Goal: Transaction & Acquisition: Purchase product/service

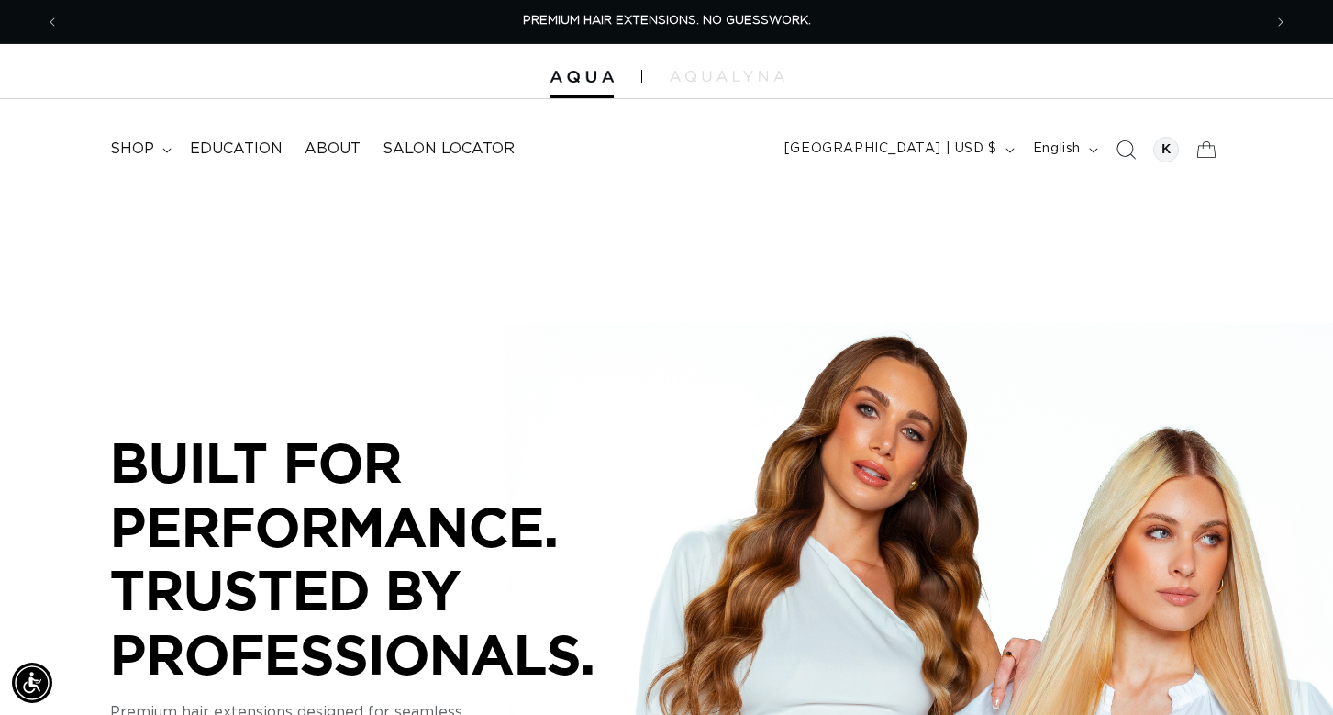
click at [1124, 149] on icon "Search" at bounding box center [1124, 148] width 19 height 19
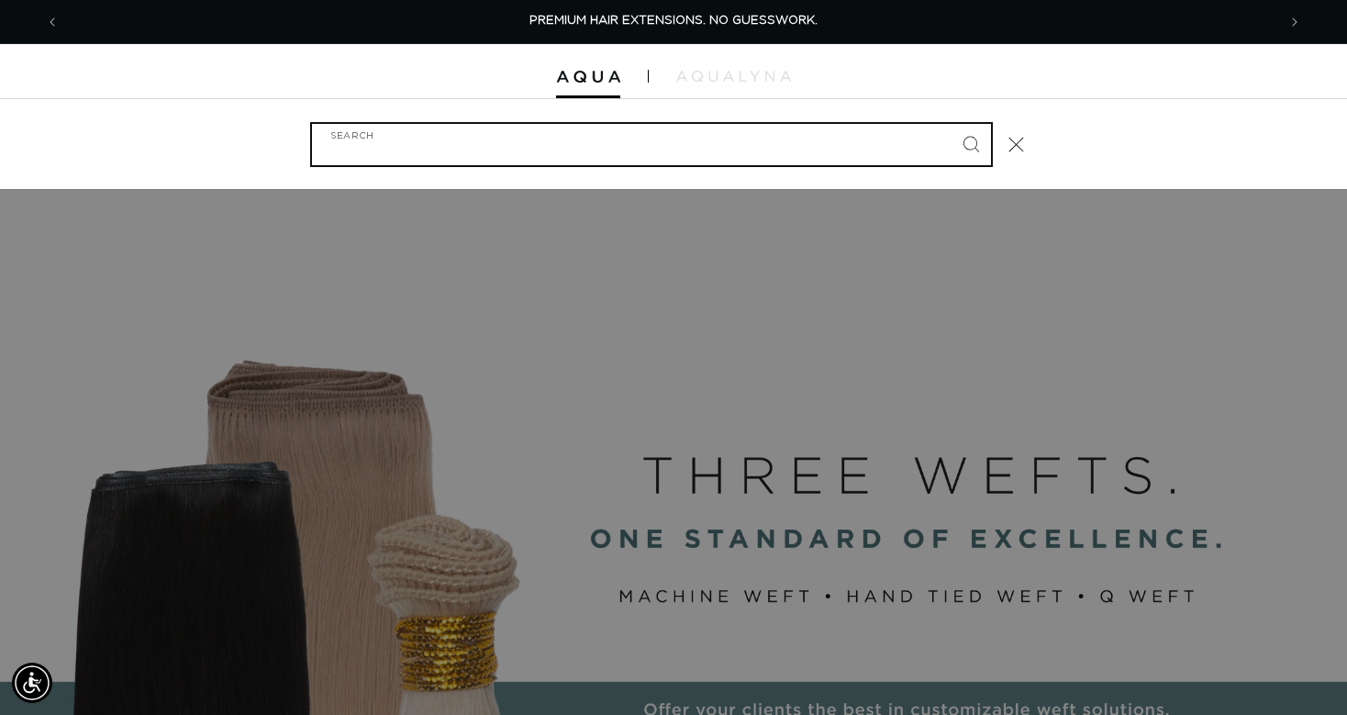
click at [397, 148] on input "Search" at bounding box center [651, 144] width 679 height 41
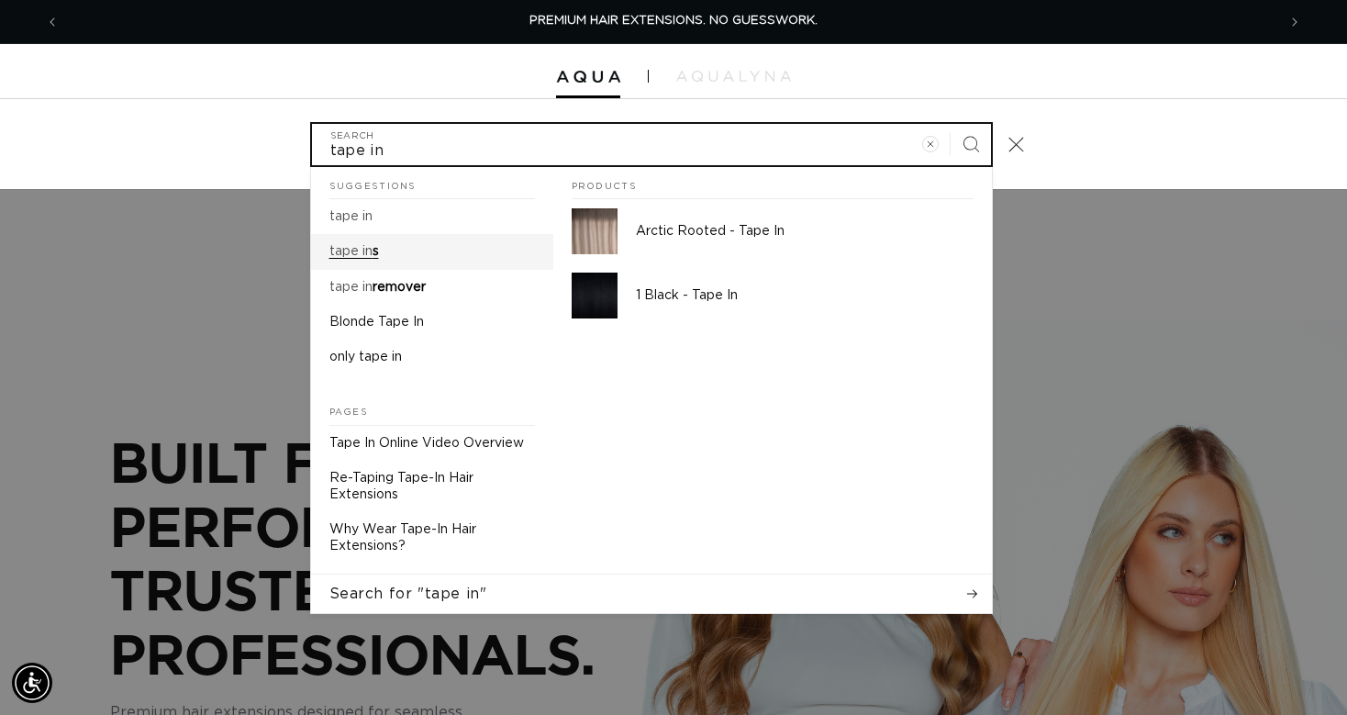
type input "tape in"
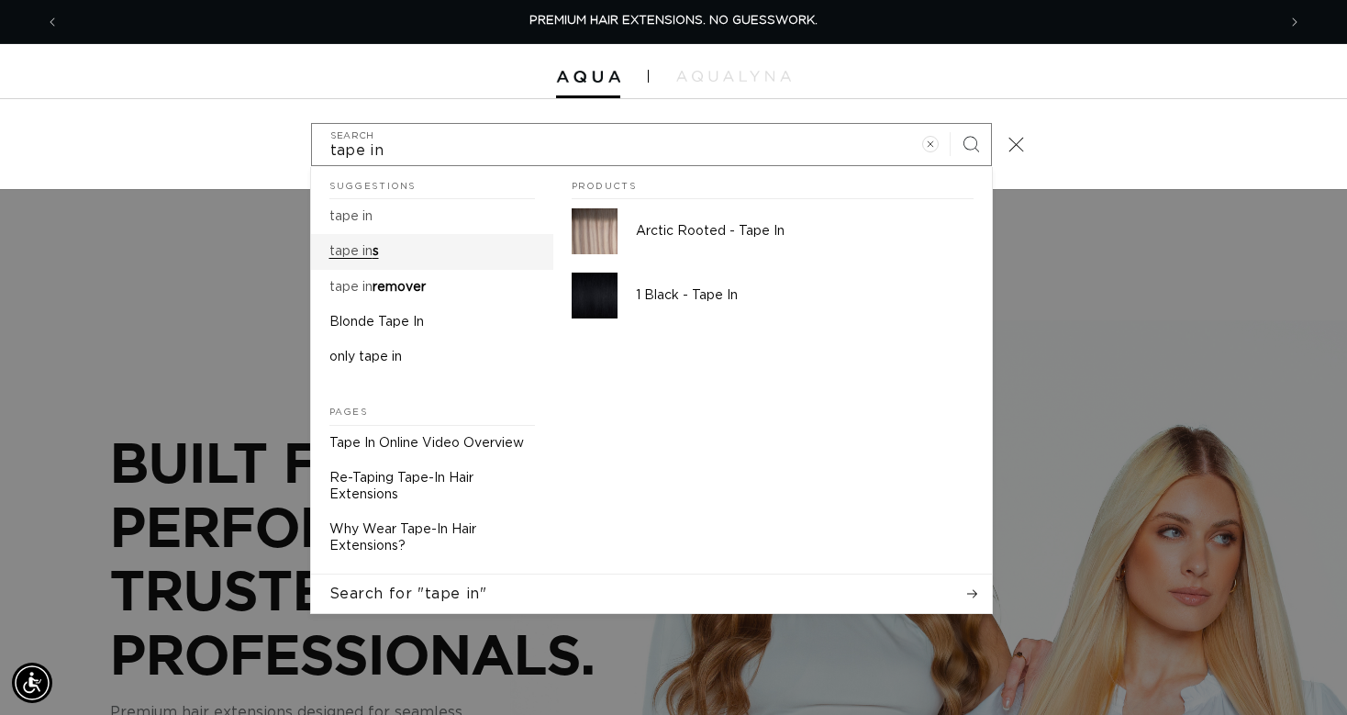
click at [350, 252] on mark "tape in" at bounding box center [350, 251] width 43 height 13
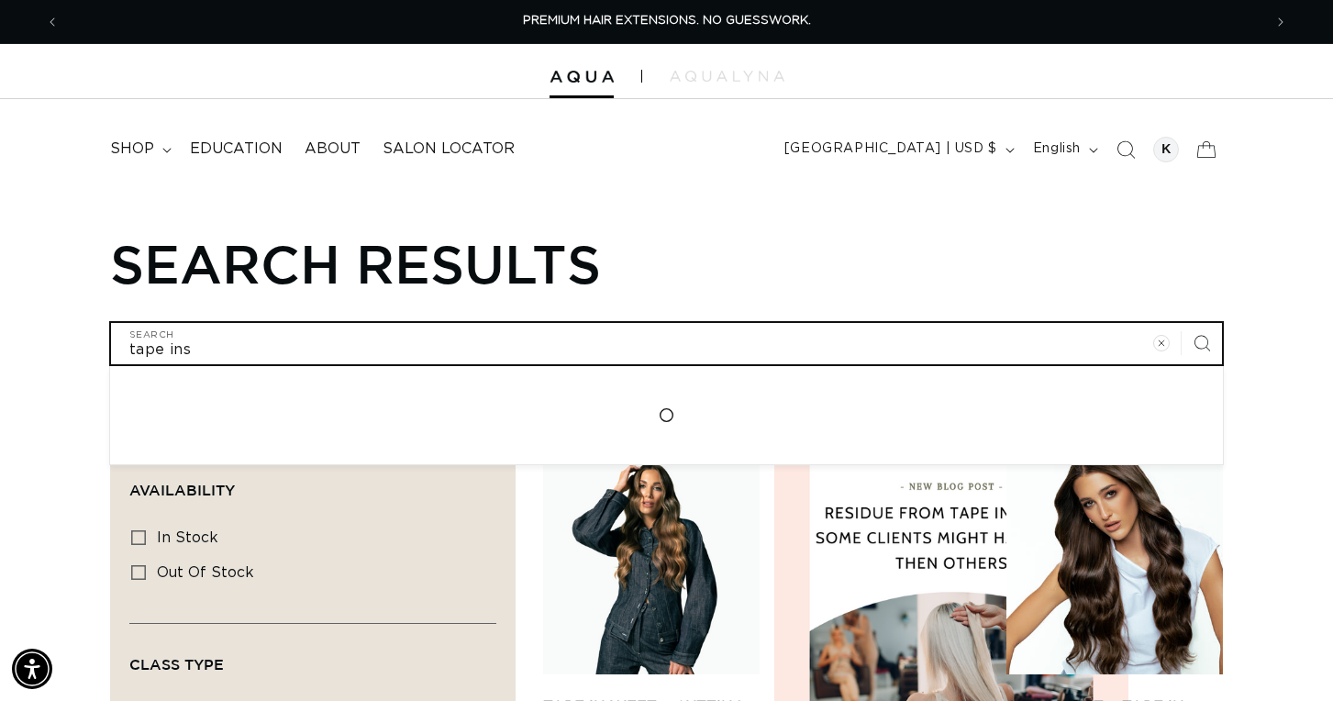
click at [214, 342] on input "tape ins" at bounding box center [666, 343] width 1111 height 41
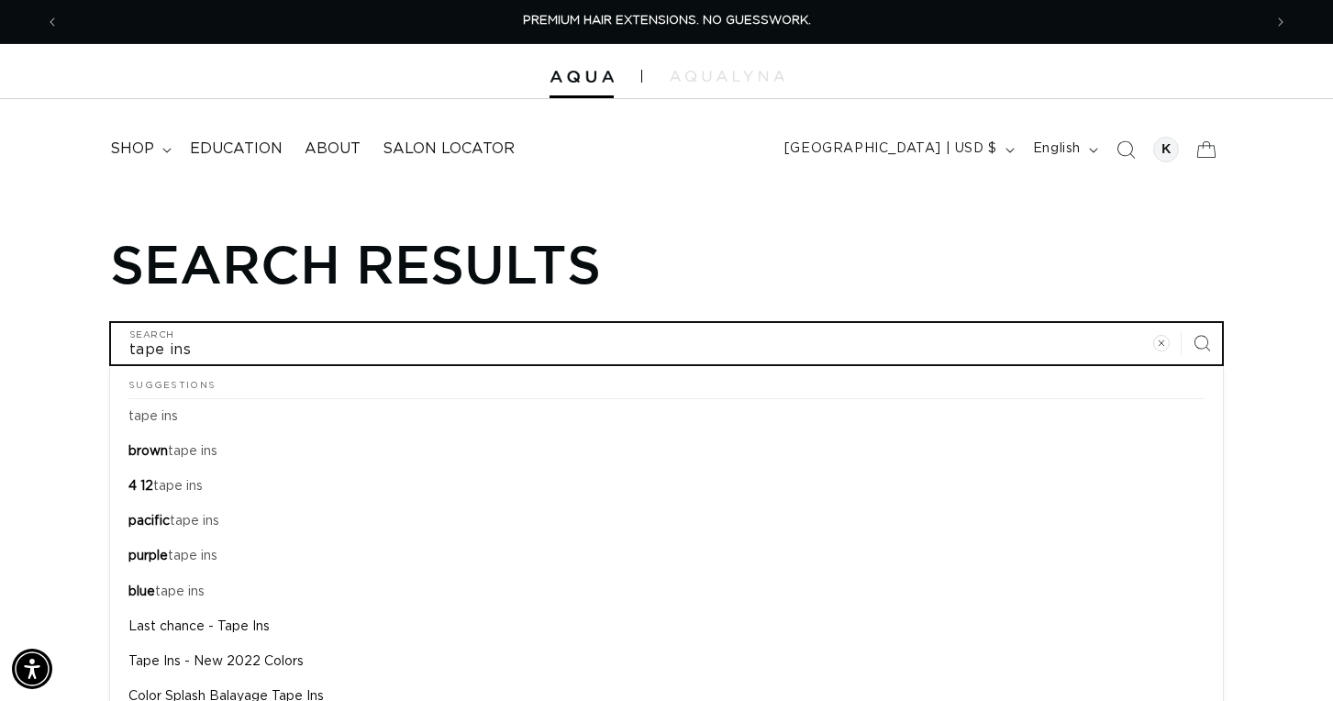
type input "tape ins"
type input "tape ins v"
type input "tape ins vi"
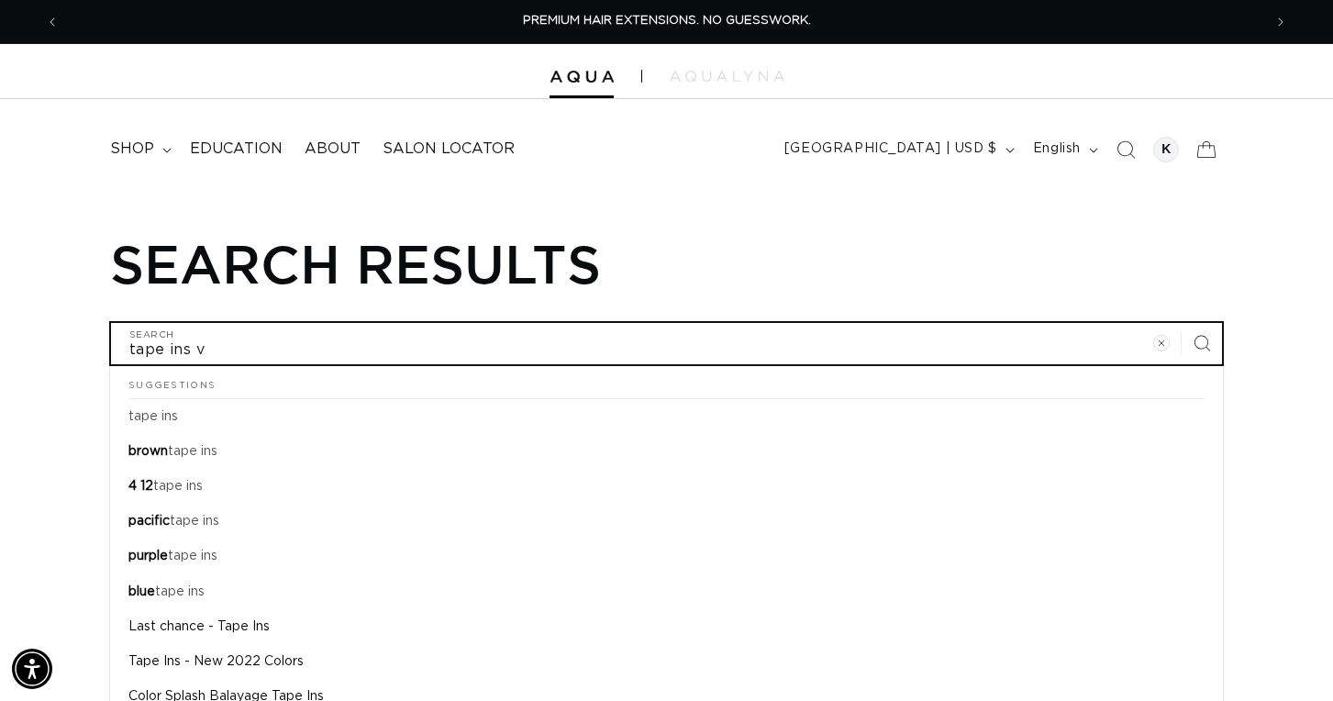
type input "tape ins vi"
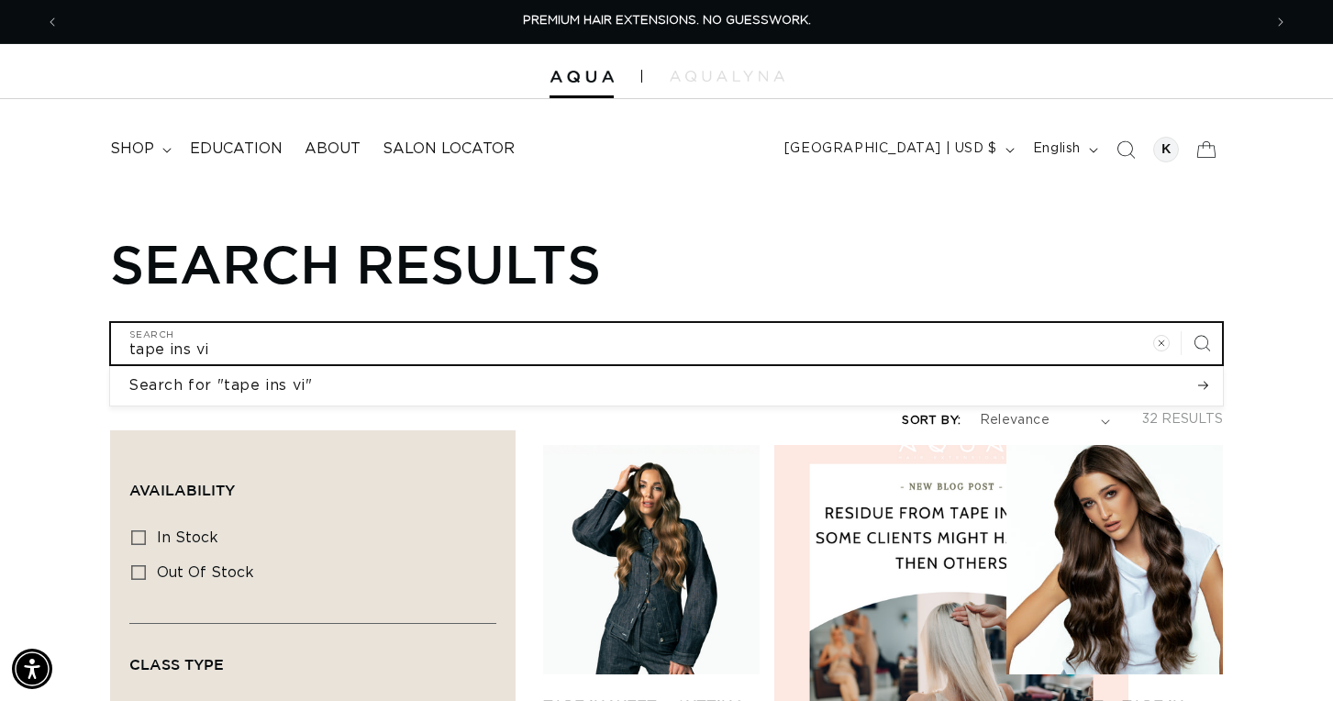
type input "tape ins vic"
type input "tape ins vict"
type input "tape ins victo"
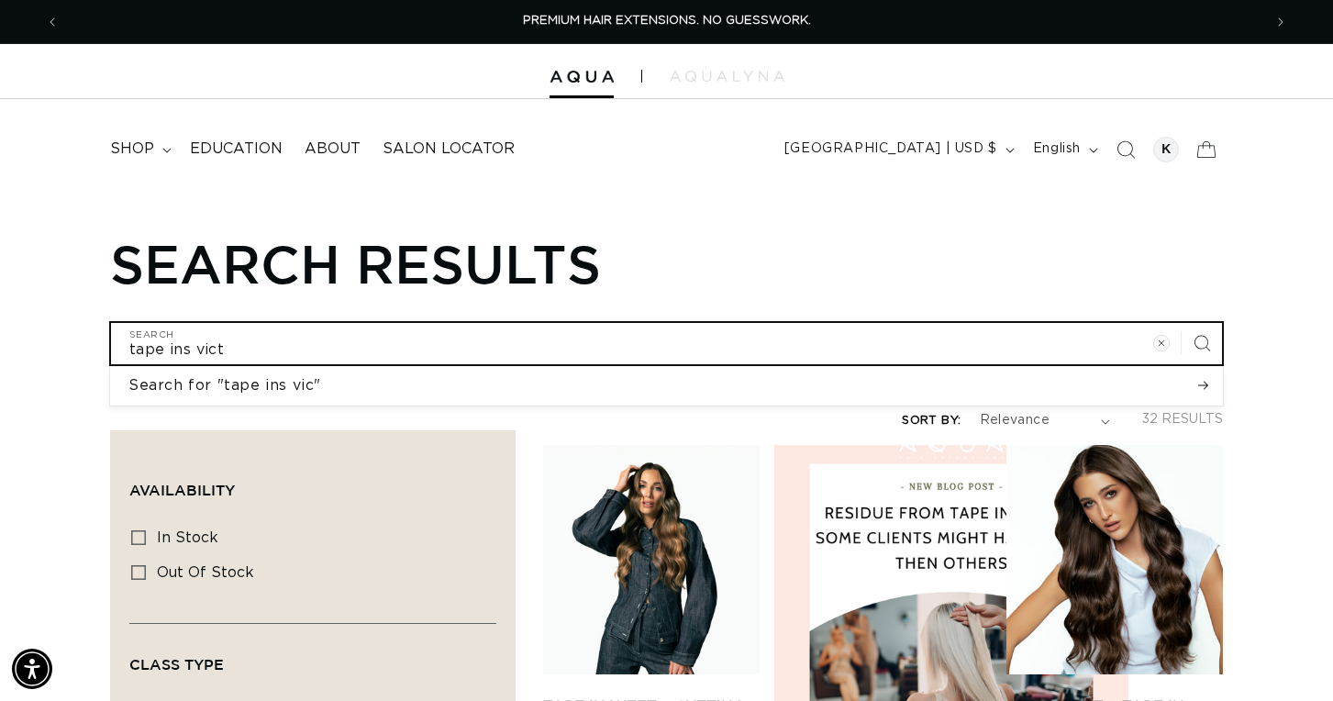
type input "tape ins victo"
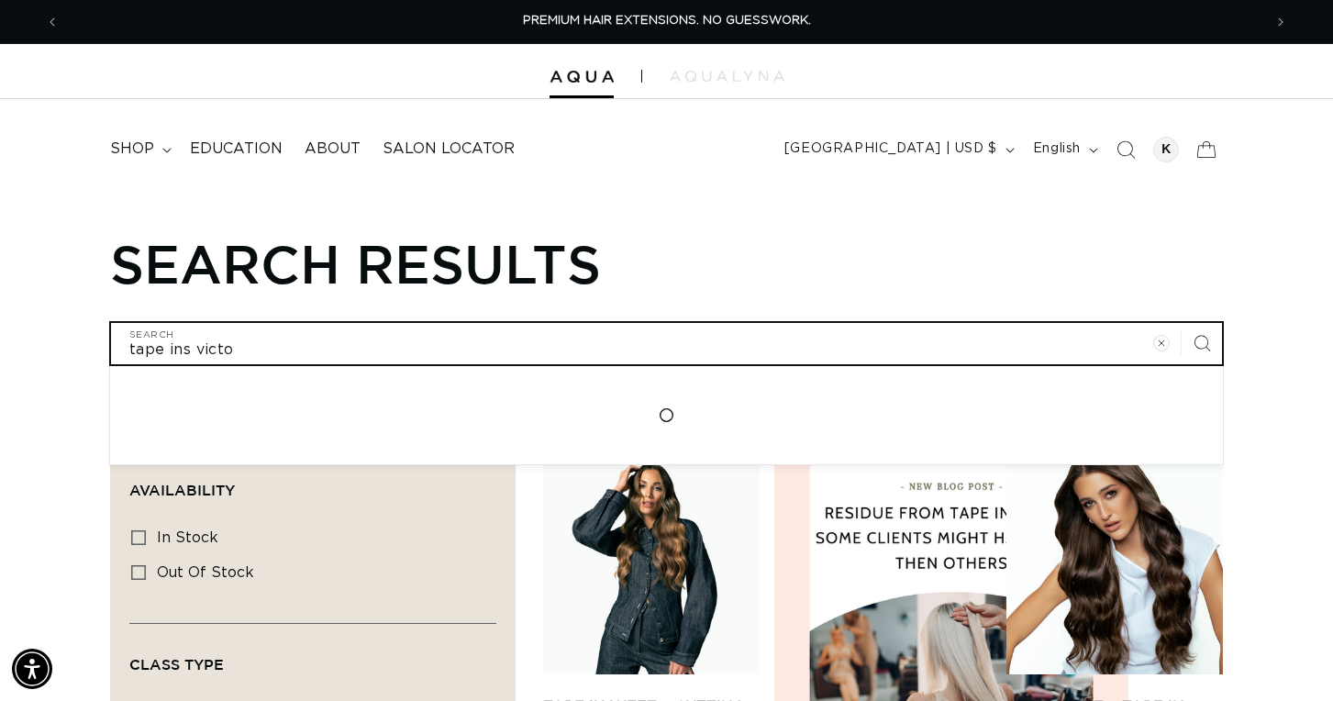
type input "tape ins victor"
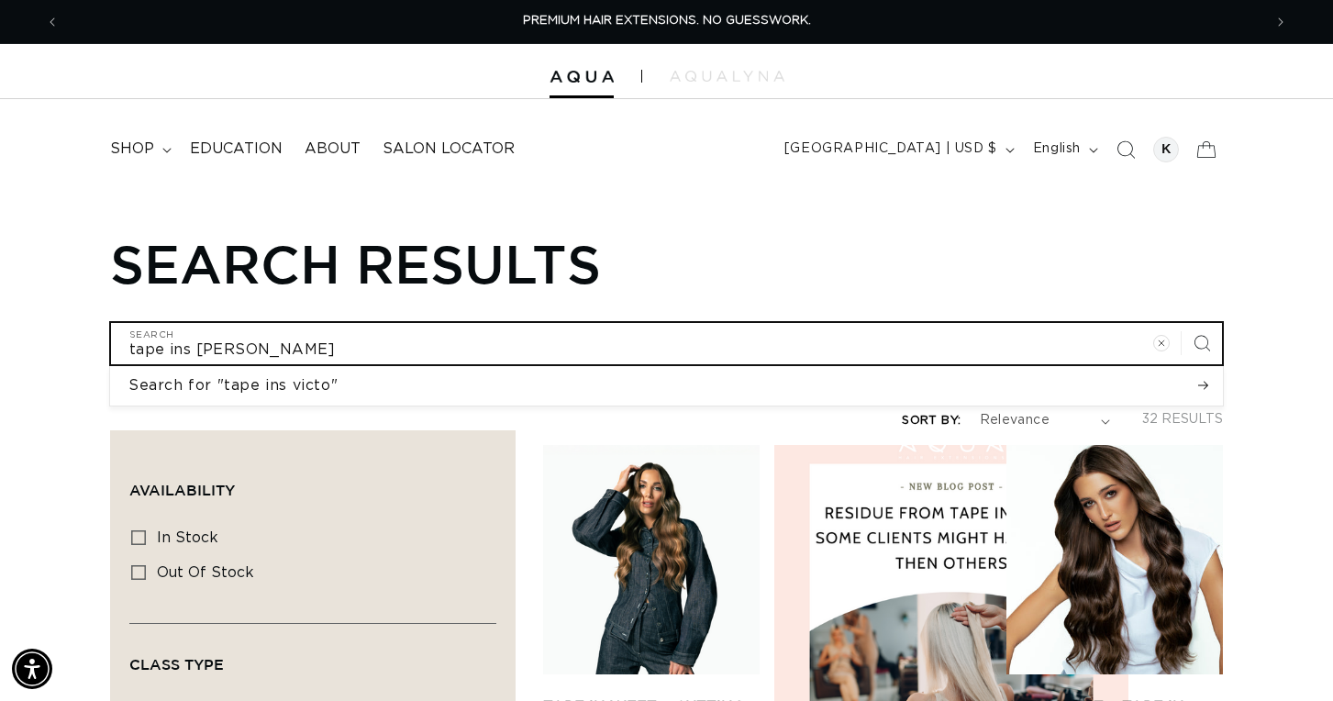
type input "tape ins victori"
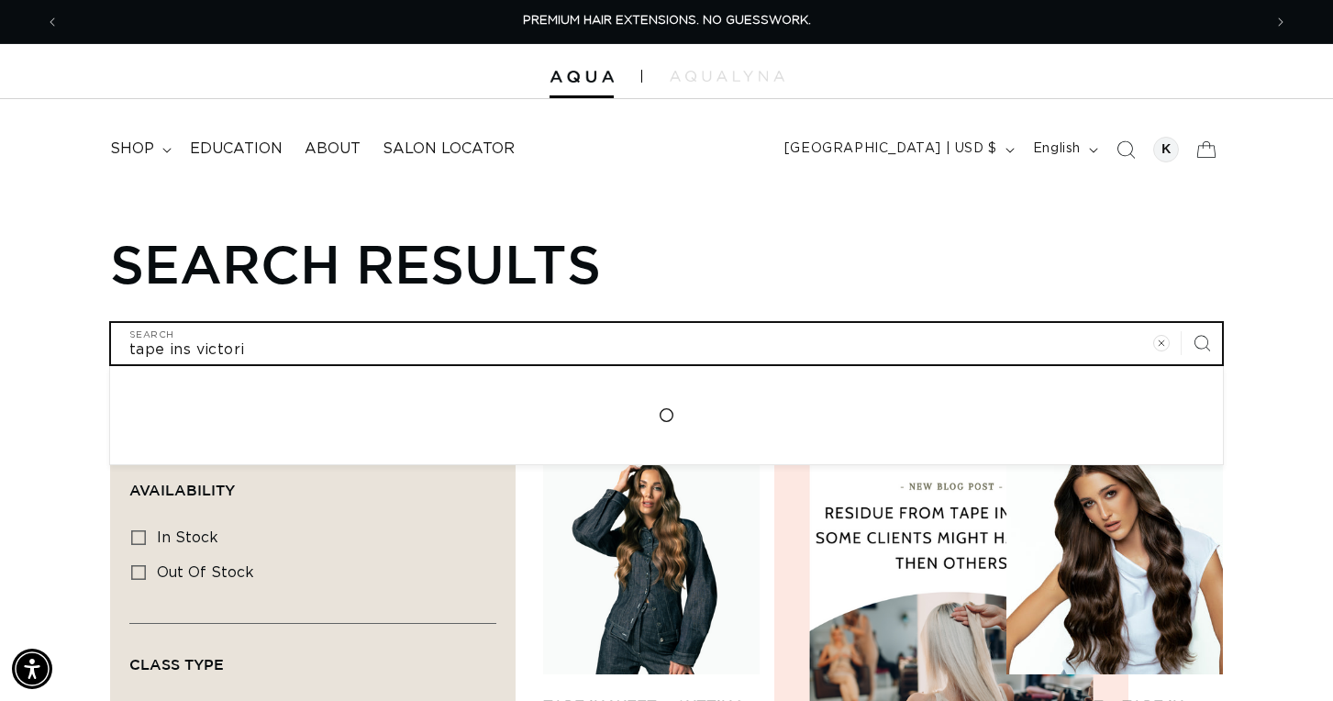
type input "tape ins victoria"
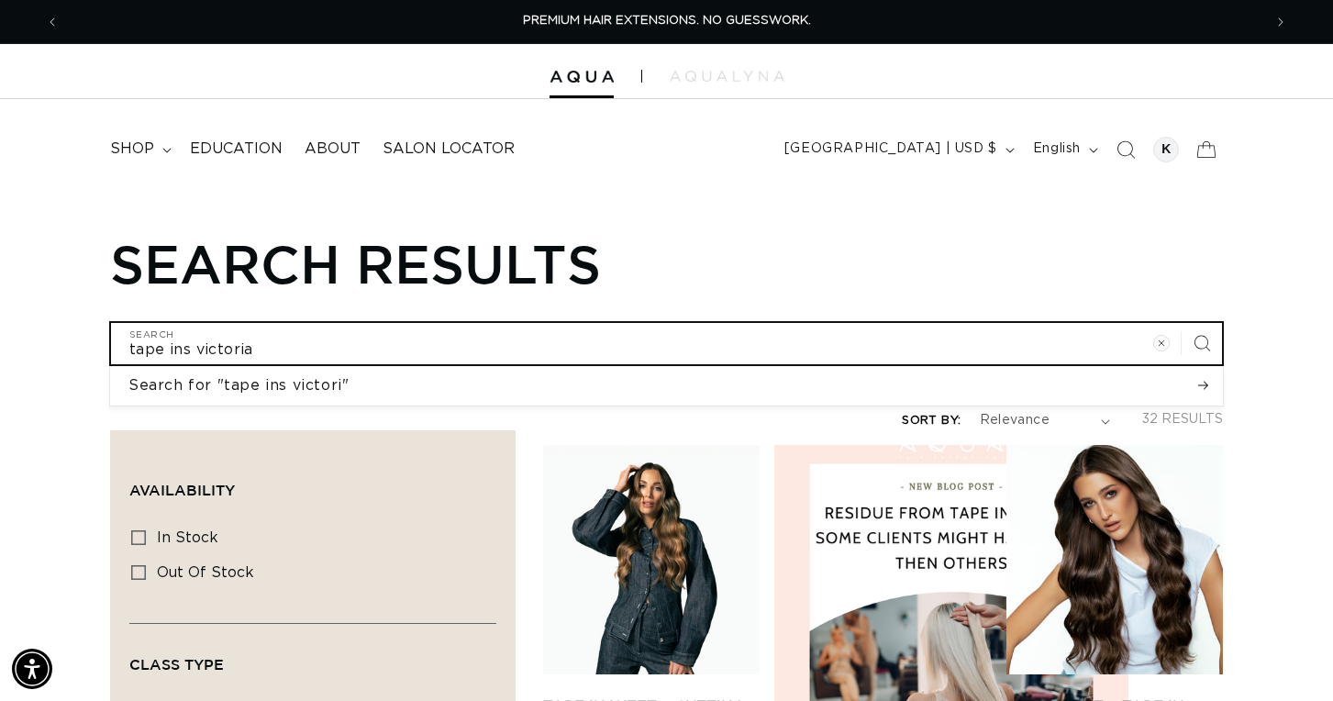
type input "tape ins victoria"
click button "Search for "tape ins victori"" at bounding box center [666, 385] width 1113 height 39
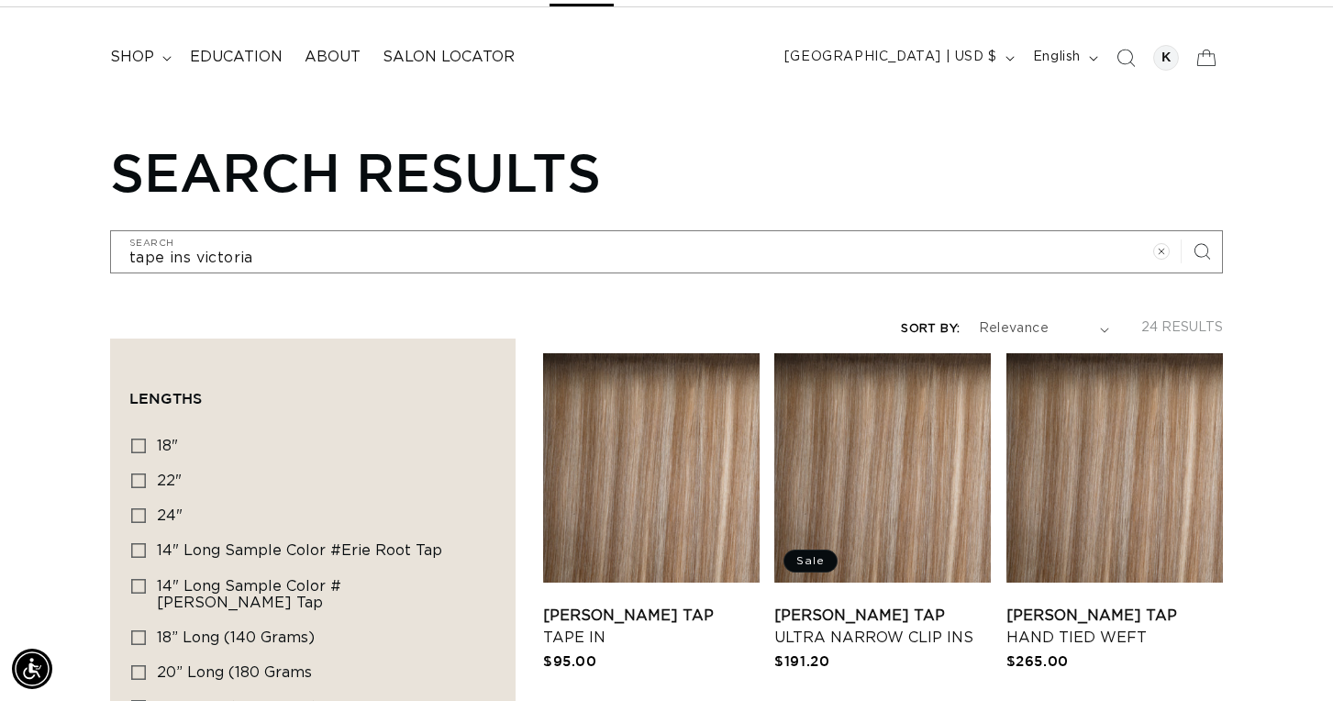
scroll to position [275, 0]
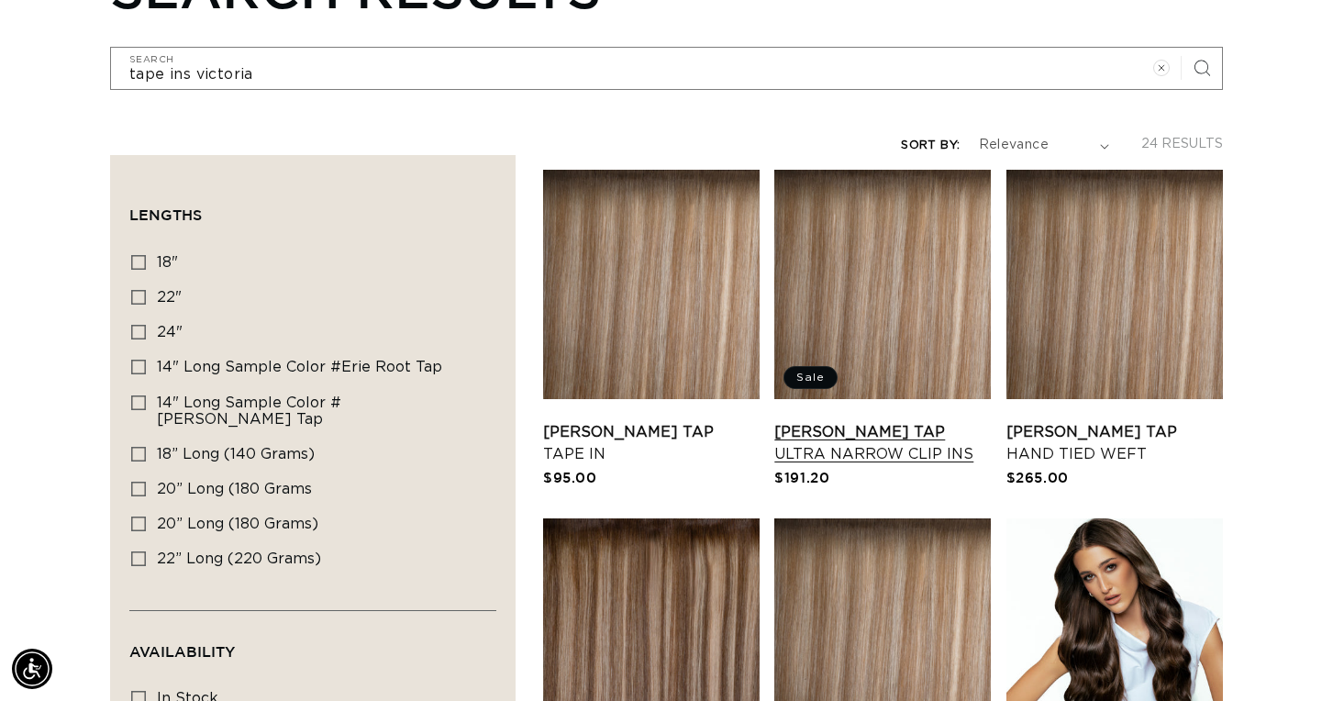
click at [868, 421] on link "Victoria Root Tap Ultra Narrow Clip Ins" at bounding box center [882, 443] width 216 height 44
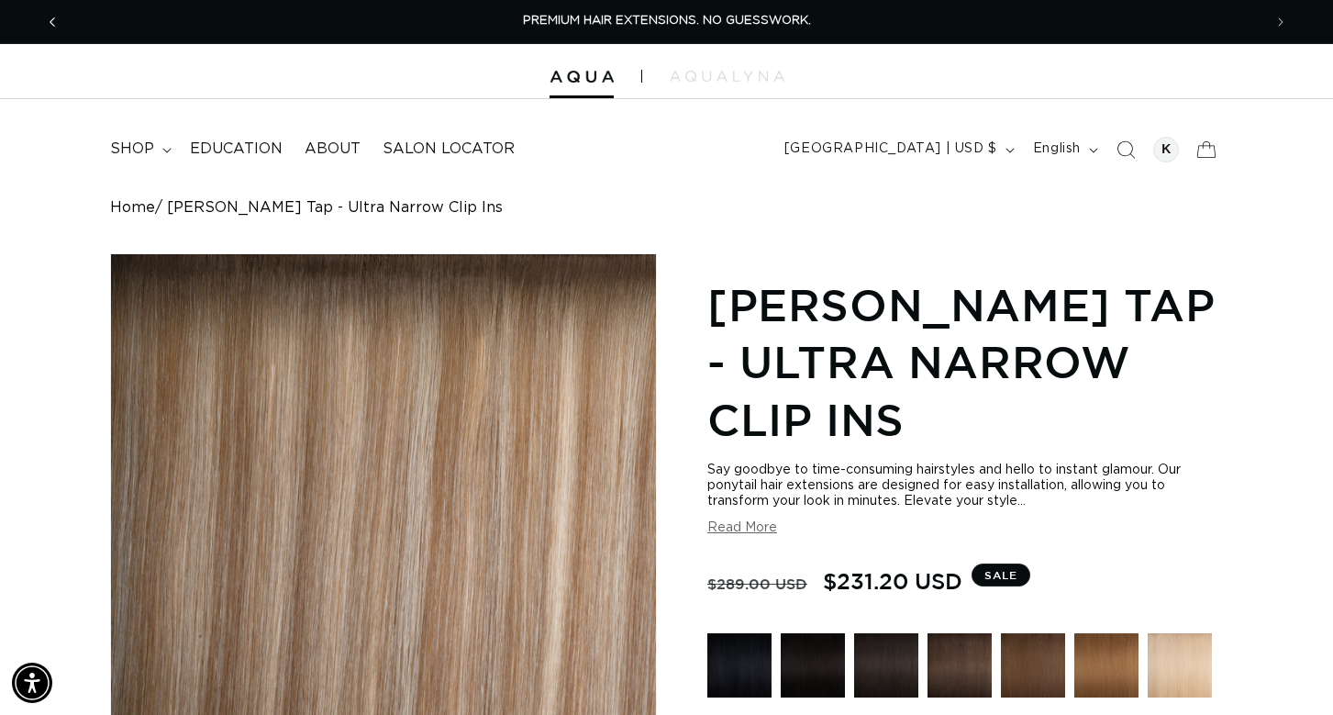
click at [50, 20] on icon "Previous announcement" at bounding box center [53, 22] width 6 height 20
click at [50, 19] on icon "Previous announcement" at bounding box center [53, 22] width 6 height 20
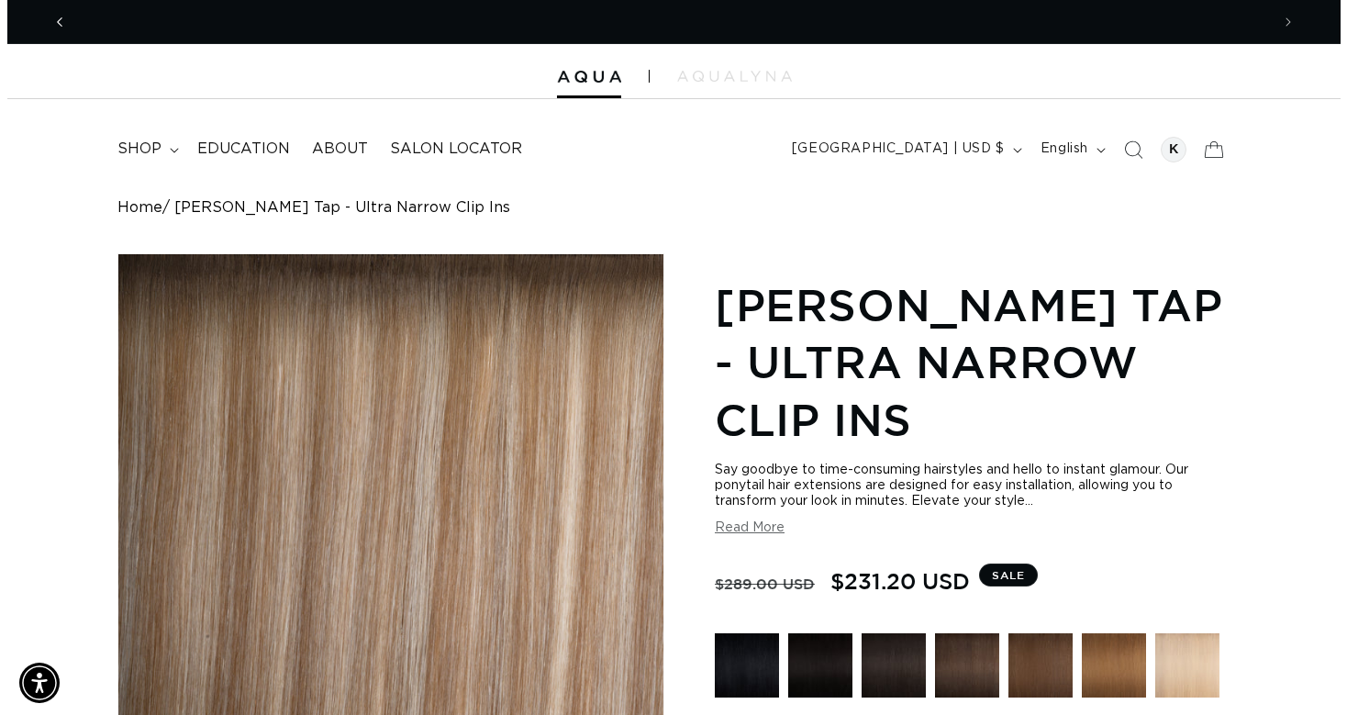
scroll to position [0, 1203]
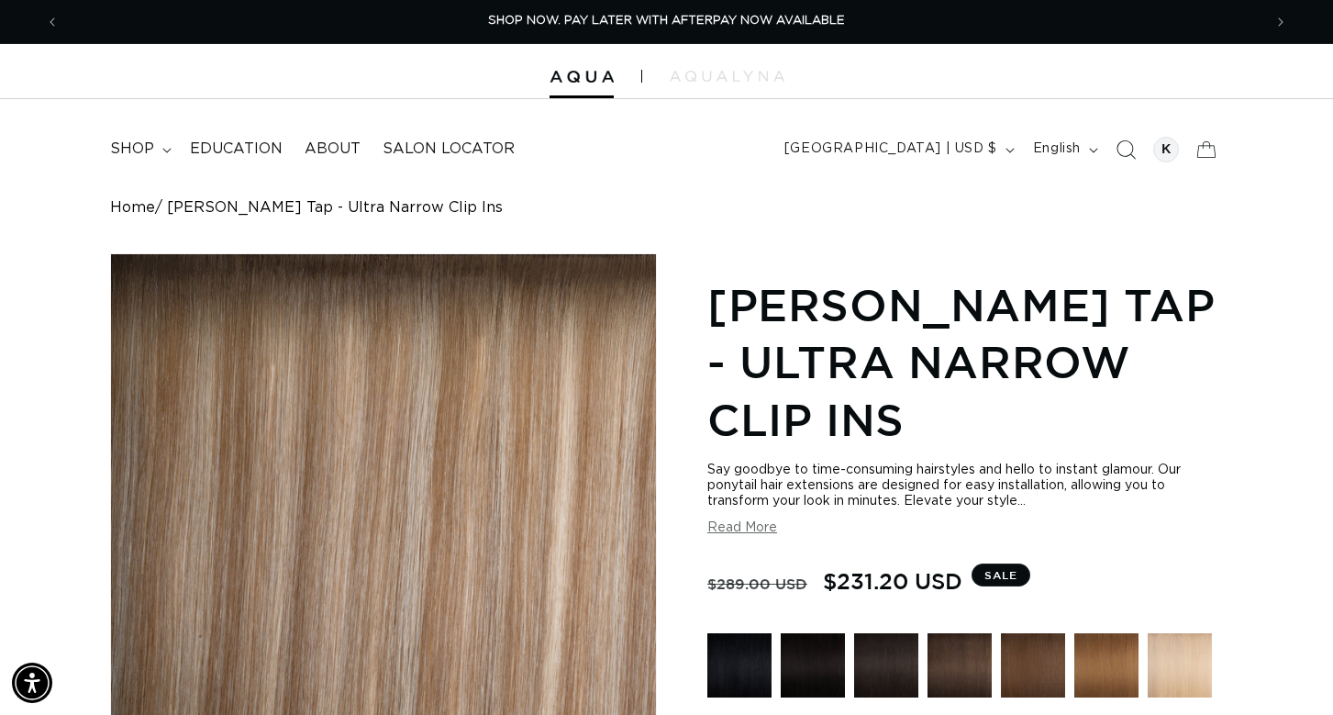
click at [1124, 149] on icon "Search" at bounding box center [1124, 148] width 19 height 19
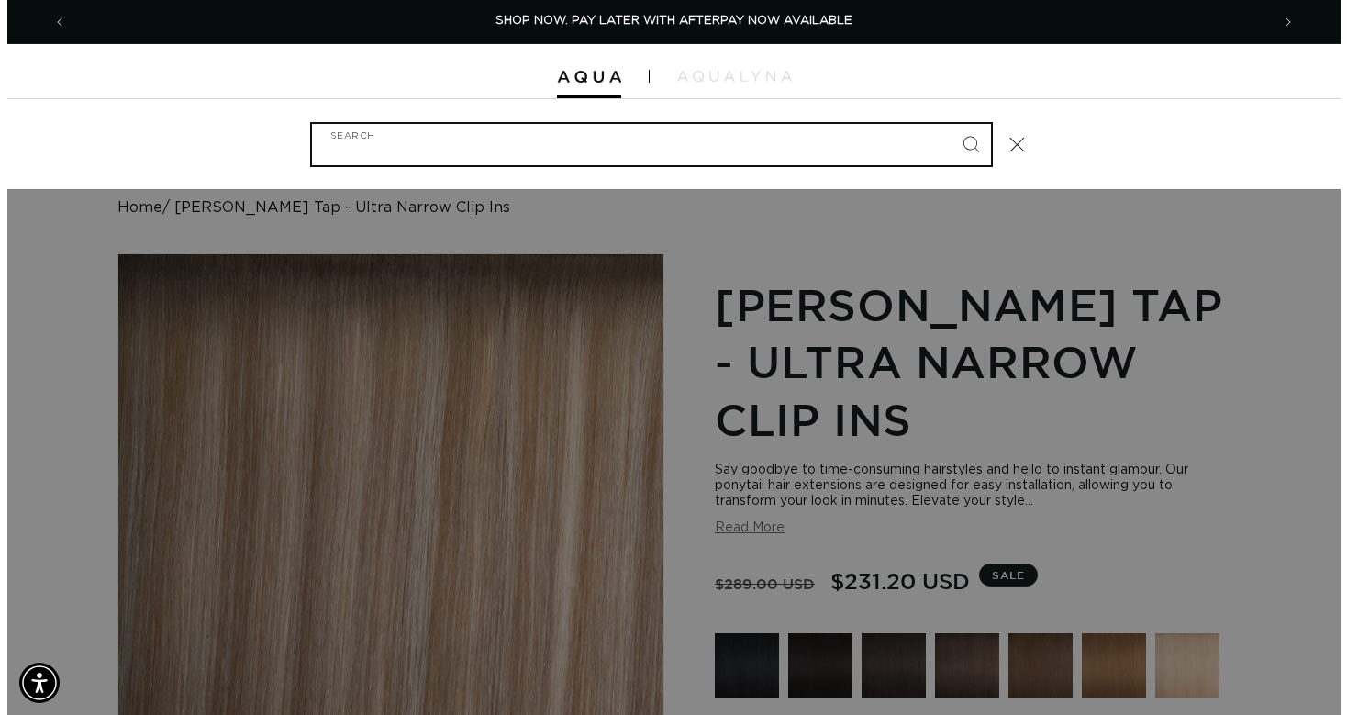
scroll to position [0, 1216]
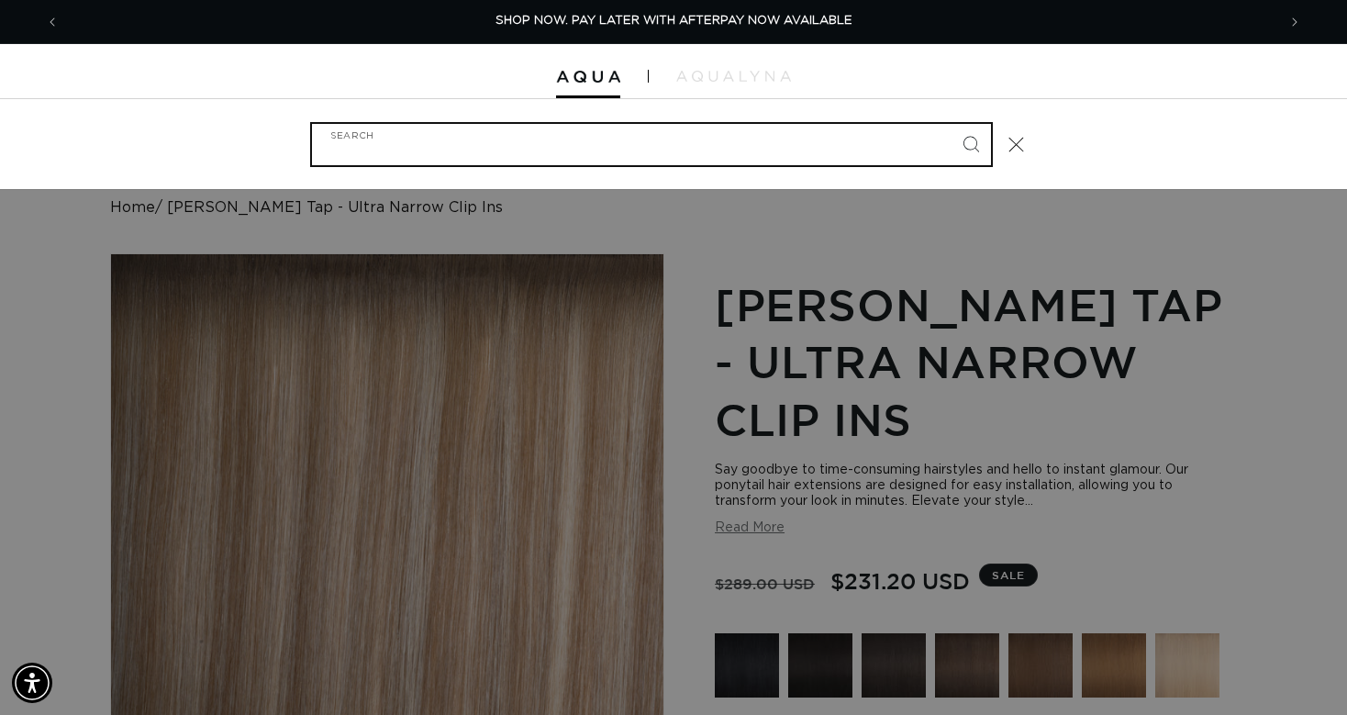
click at [401, 145] on input "Search" at bounding box center [651, 144] width 679 height 41
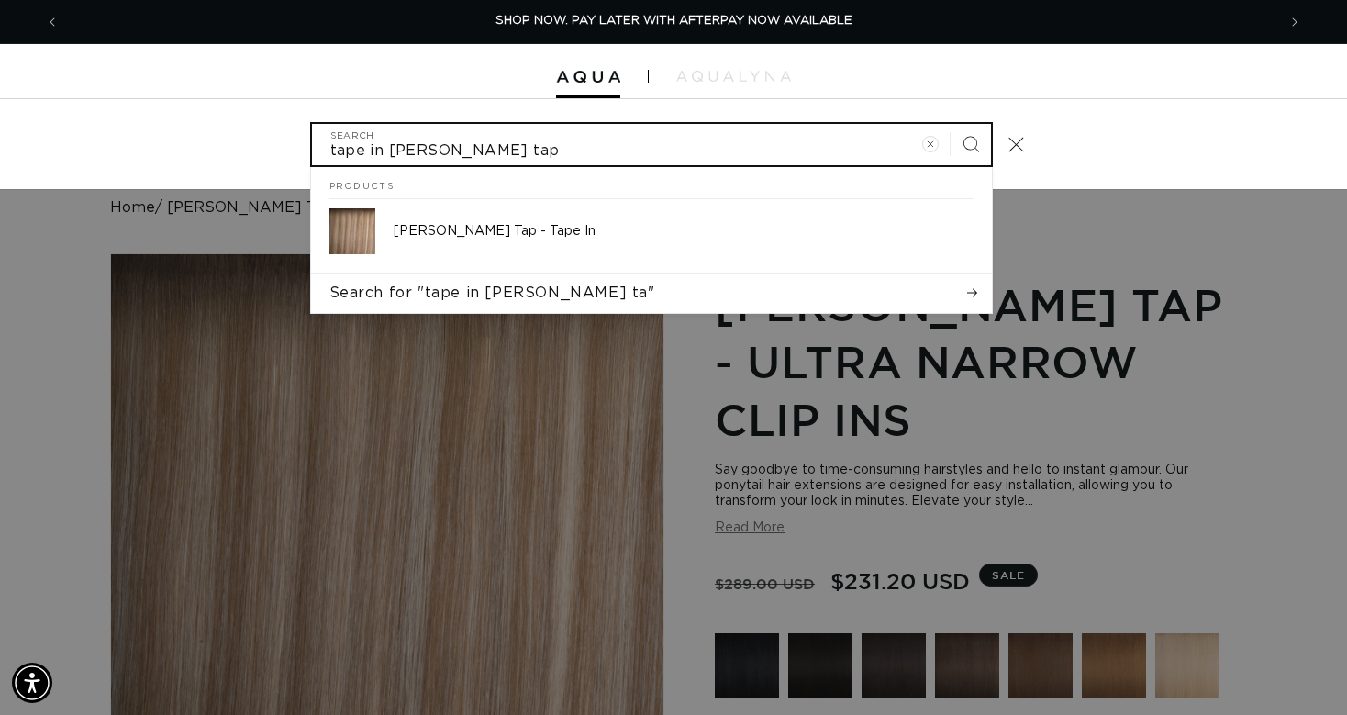
type input "tape in victoria root tap"
click at [950, 124] on button "Search" at bounding box center [970, 144] width 40 height 40
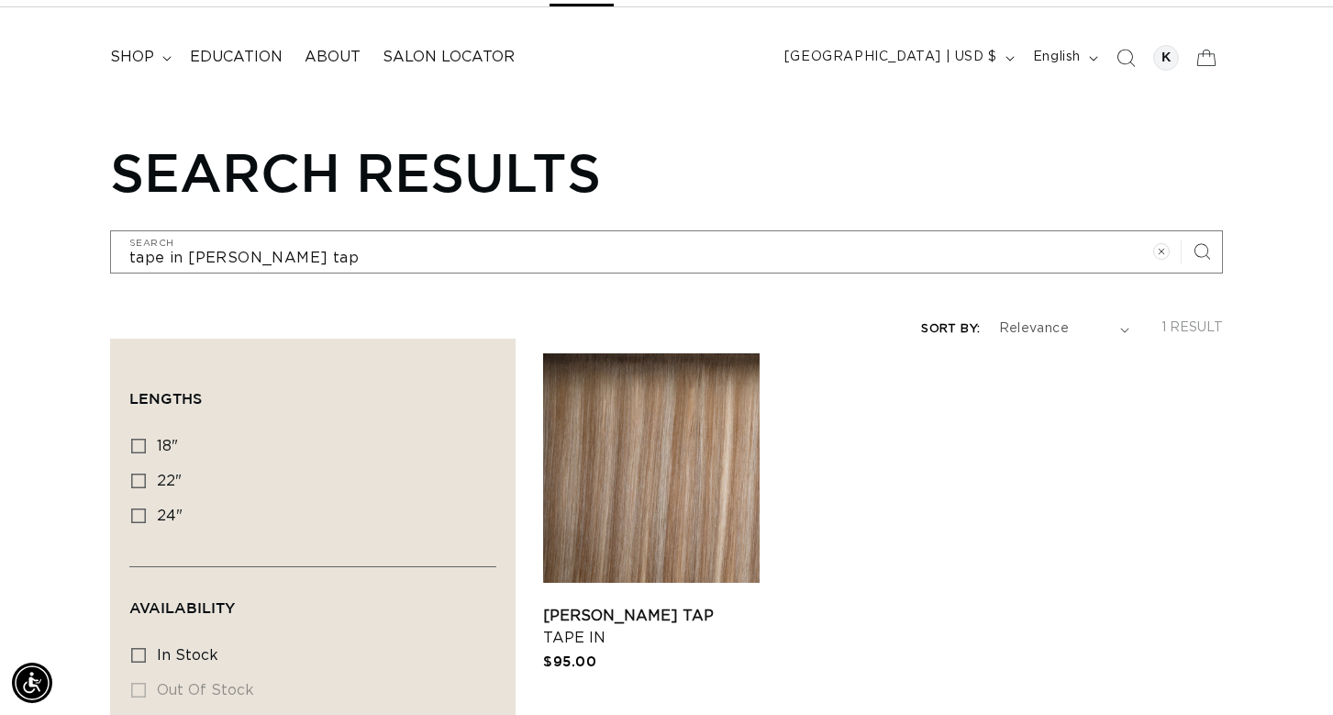
scroll to position [183, 0]
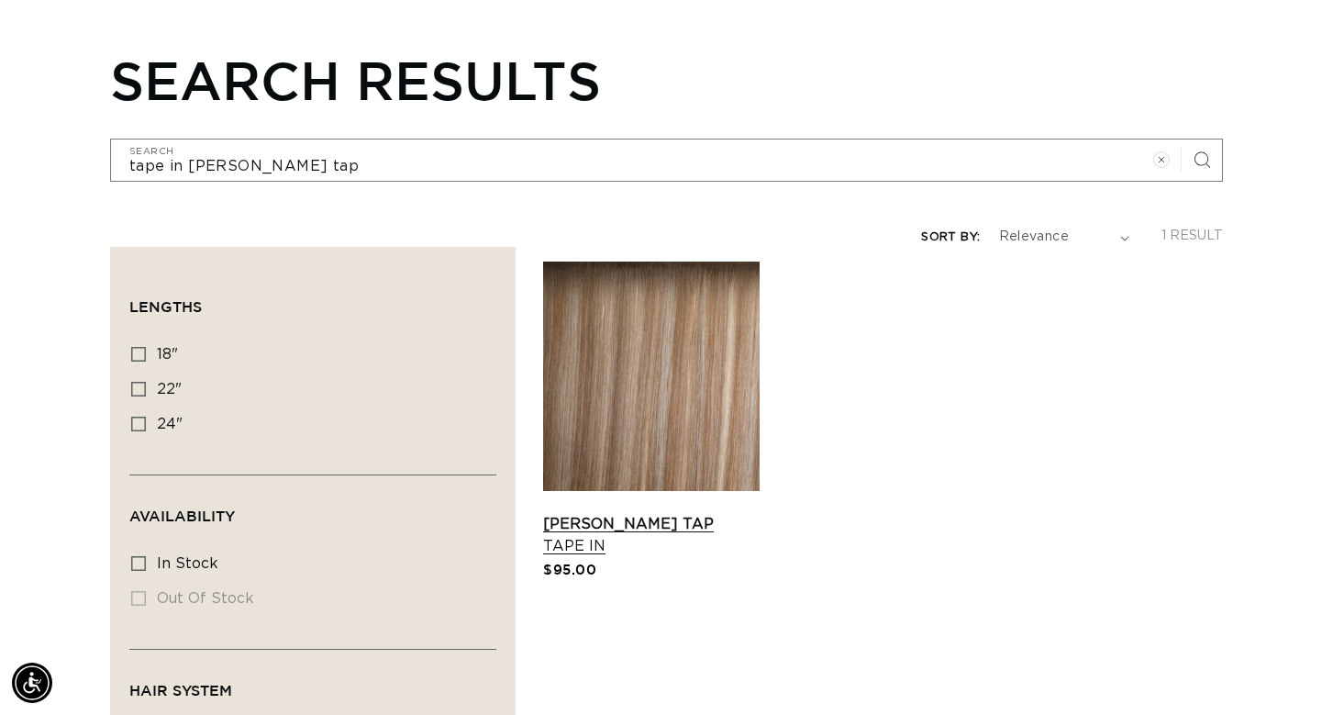
click at [653, 513] on link "[PERSON_NAME] Tap Tape In" at bounding box center [651, 535] width 216 height 44
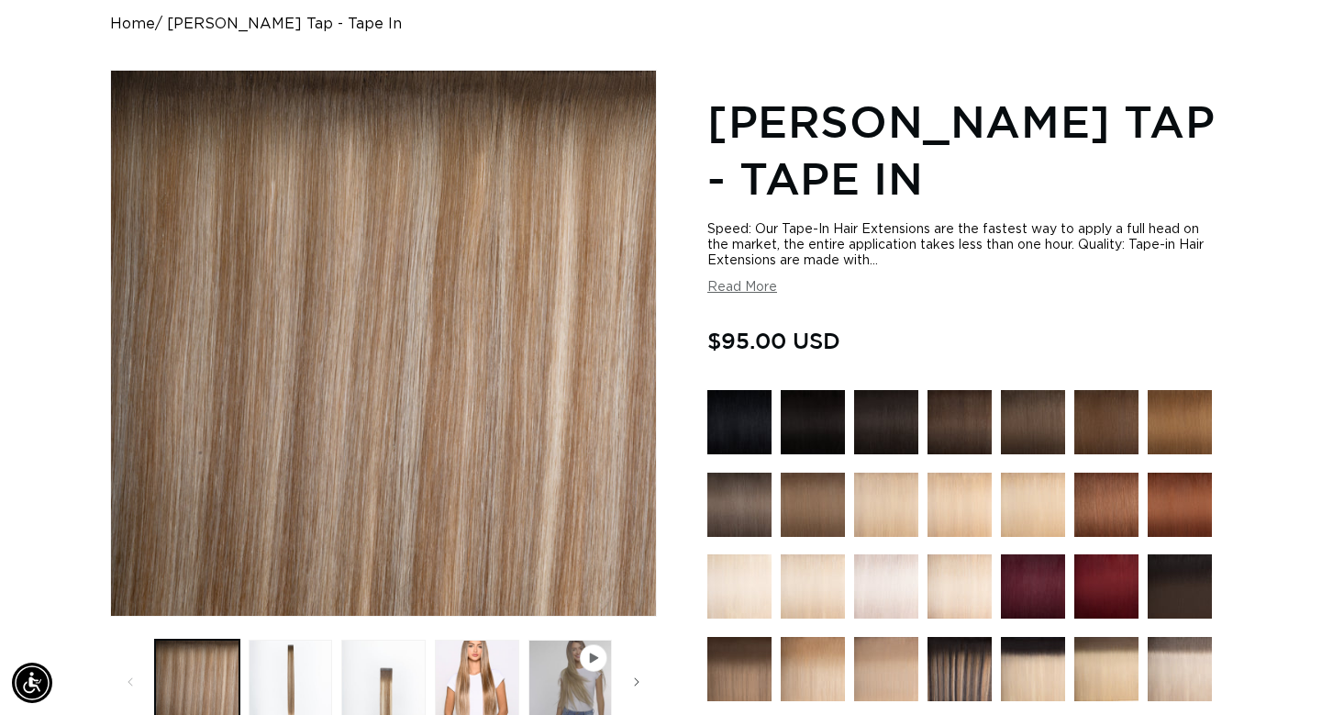
scroll to position [275, 0]
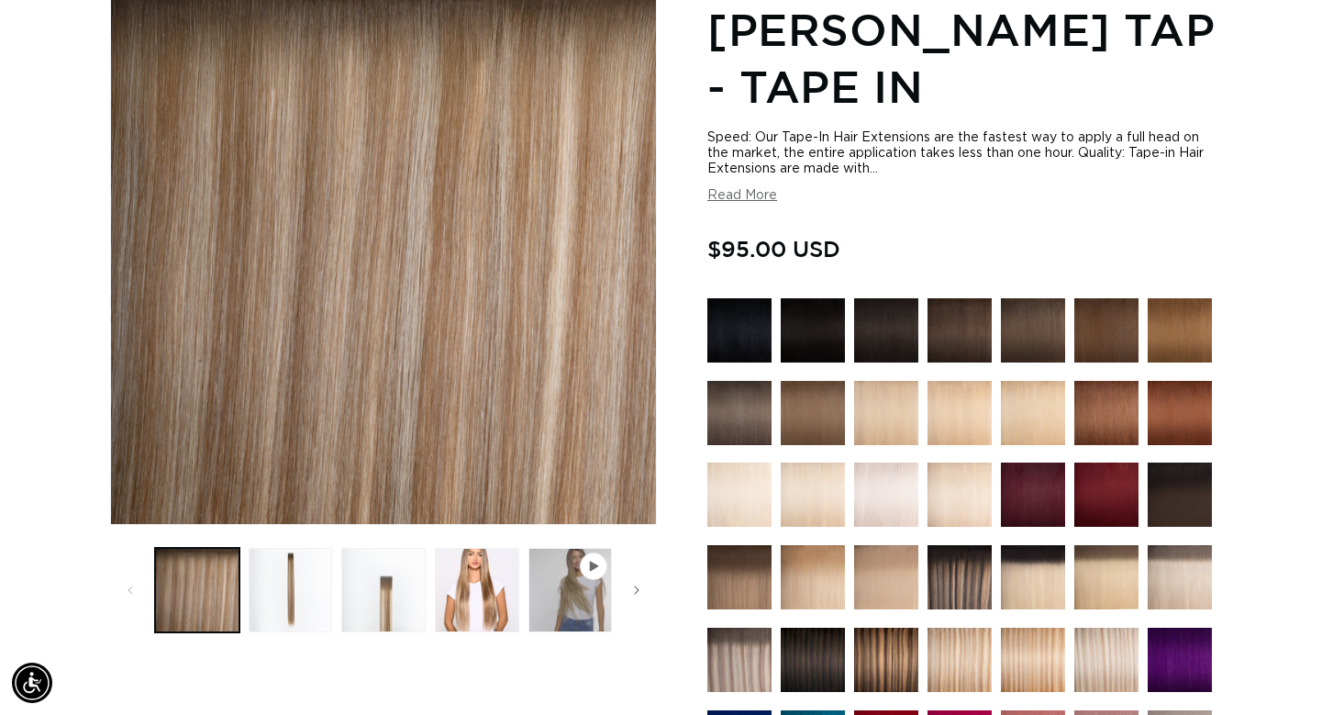
click at [893, 649] on img at bounding box center [886, 659] width 64 height 64
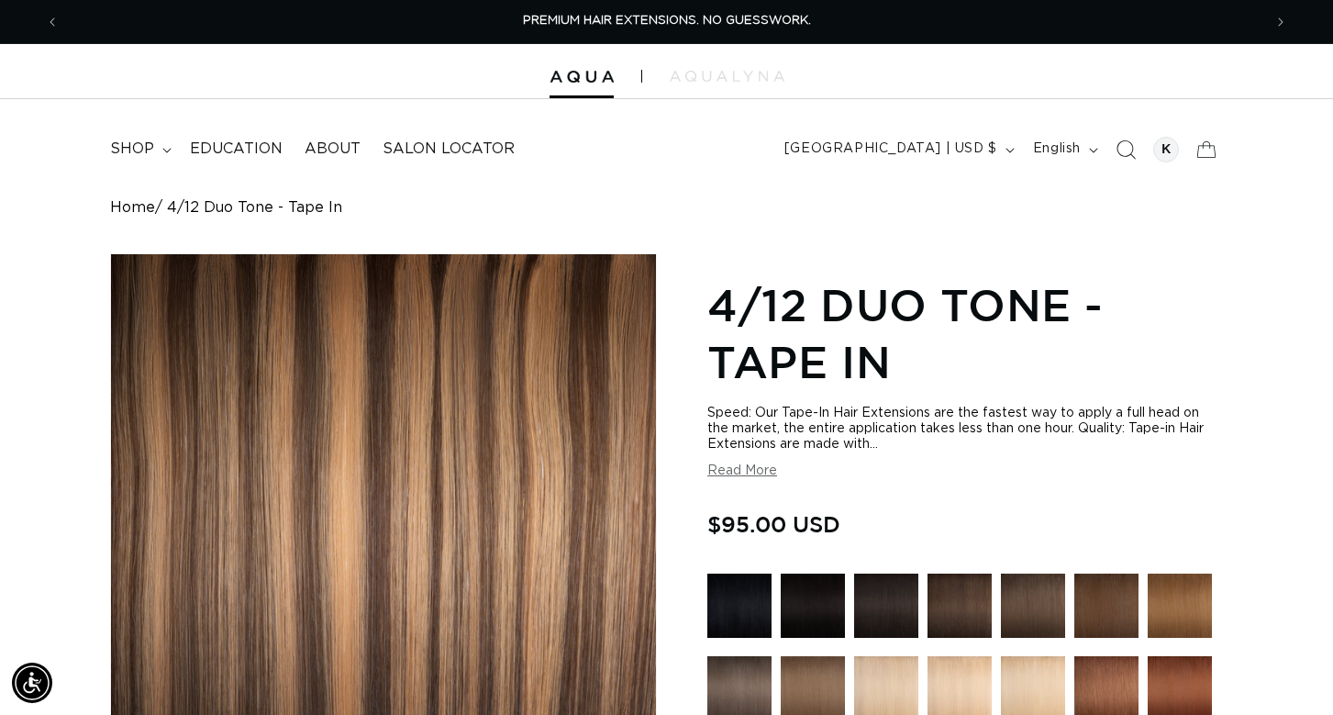
click at [1124, 150] on icon "Search" at bounding box center [1124, 148] width 19 height 19
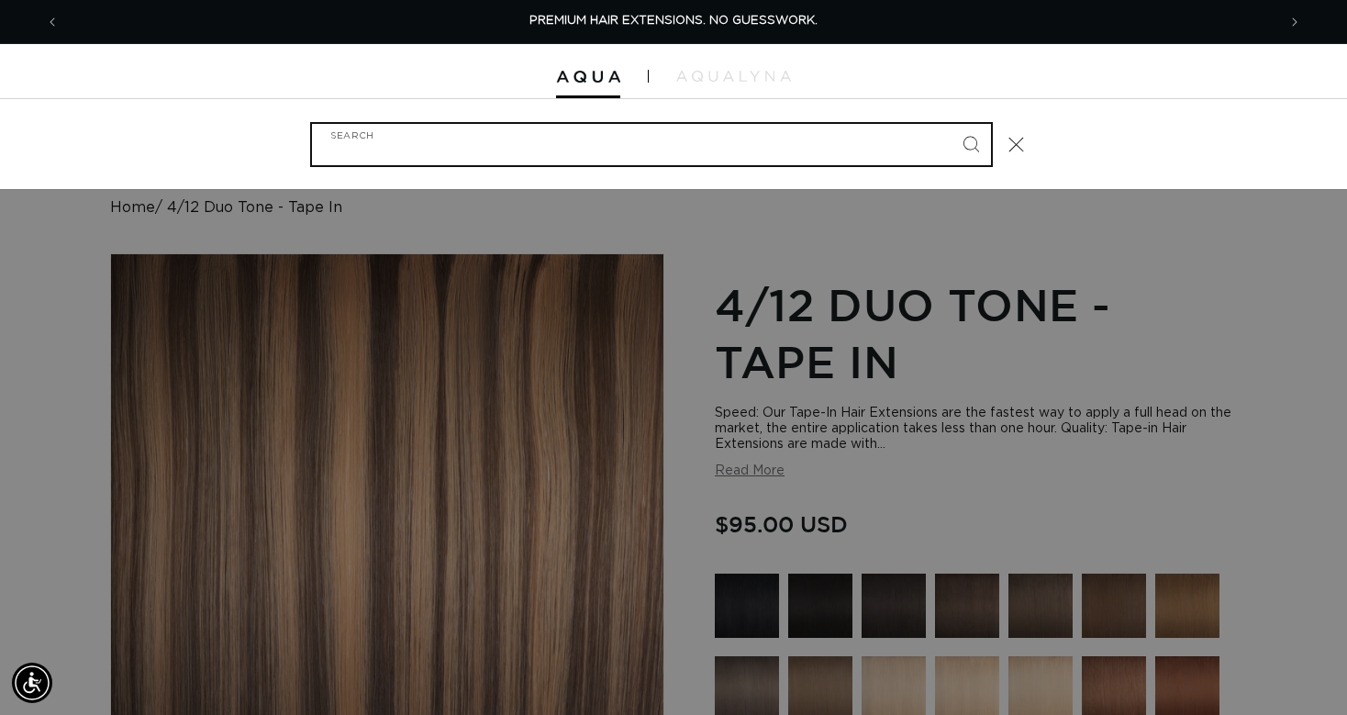
click at [447, 152] on input "Search" at bounding box center [651, 144] width 679 height 41
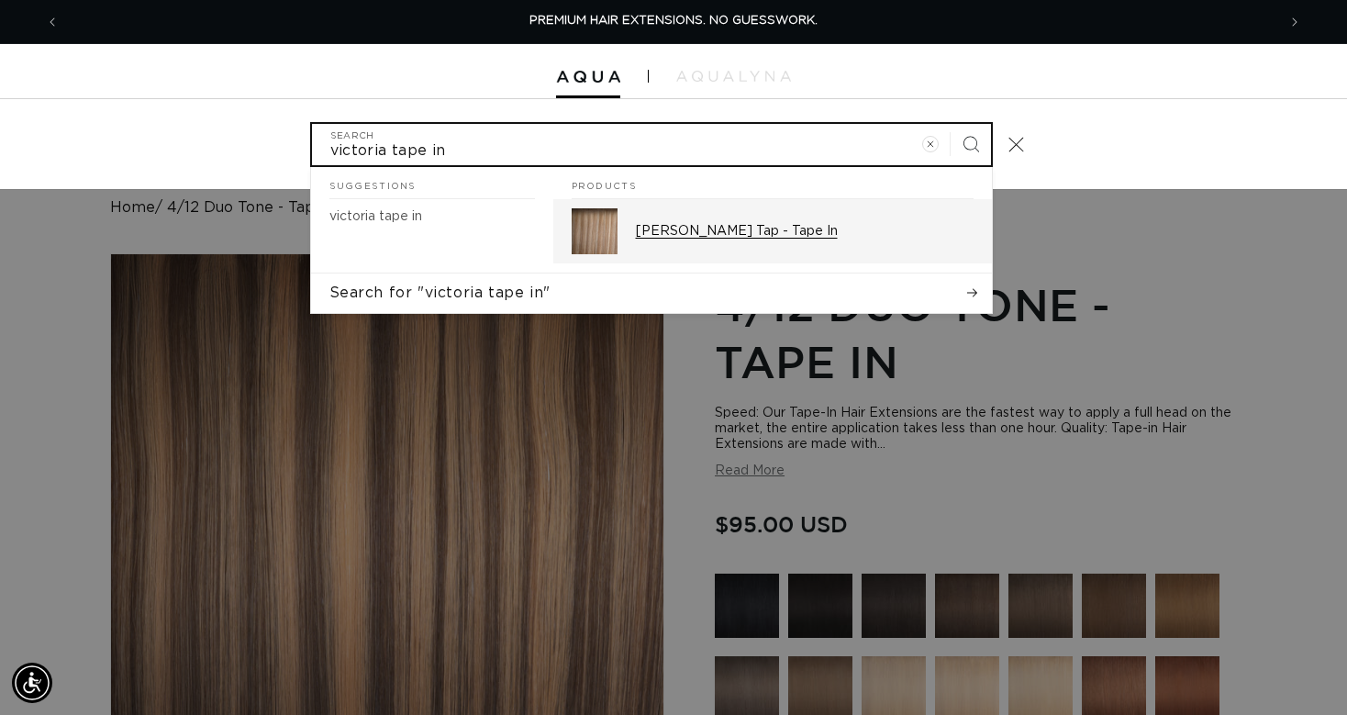
type input "victoria tape in"
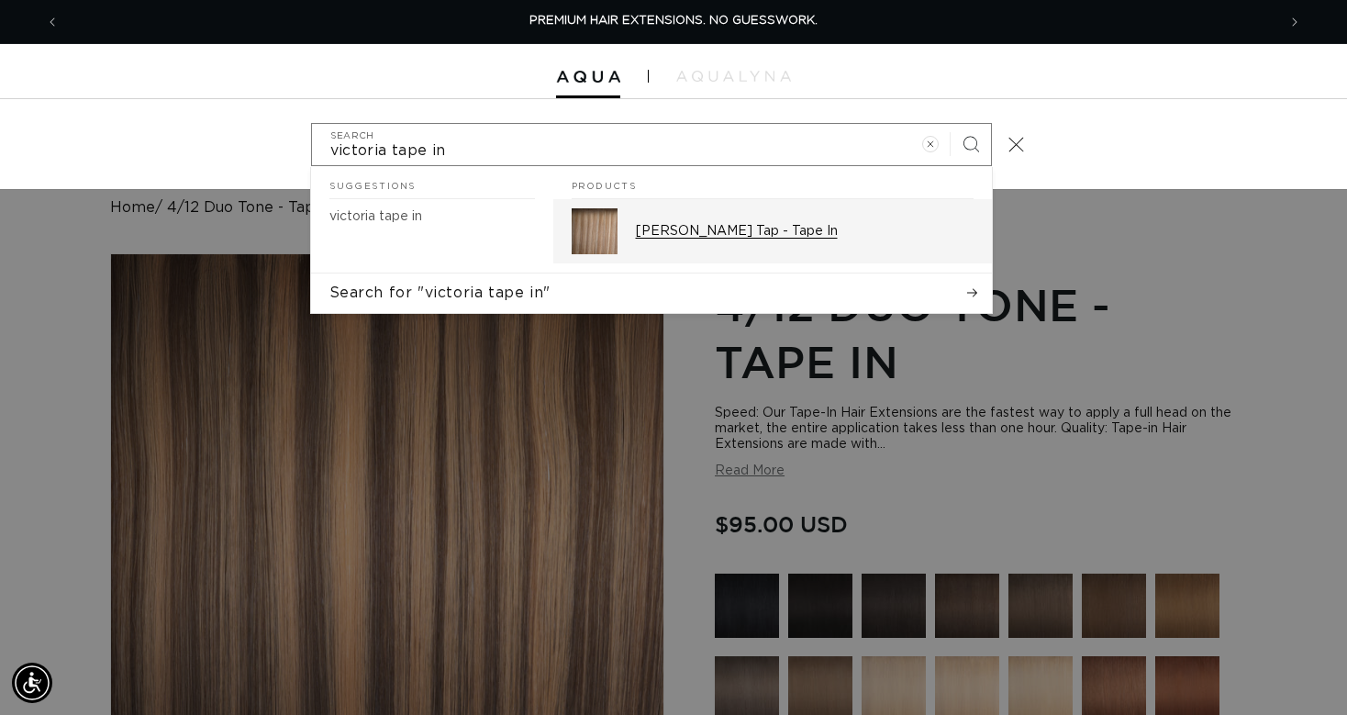
click at [642, 234] on p "[PERSON_NAME] Tap - Tape In" at bounding box center [805, 231] width 338 height 17
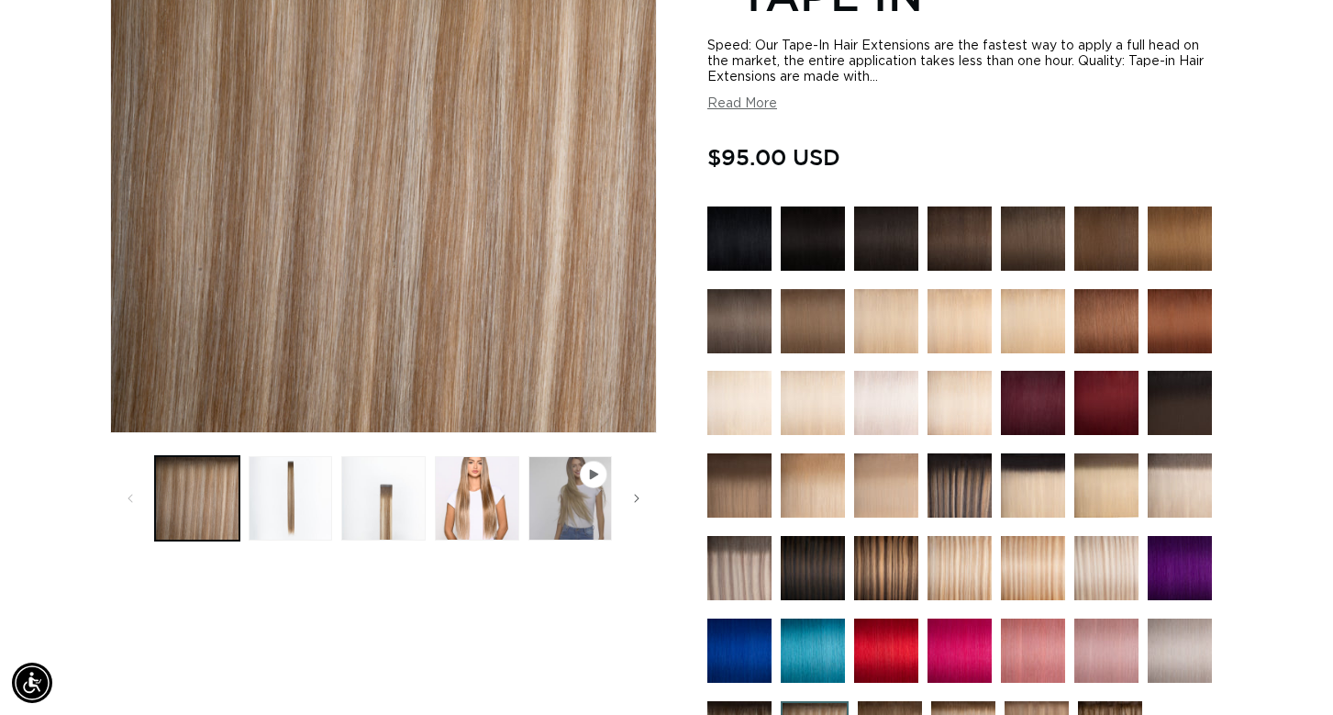
scroll to position [734, 0]
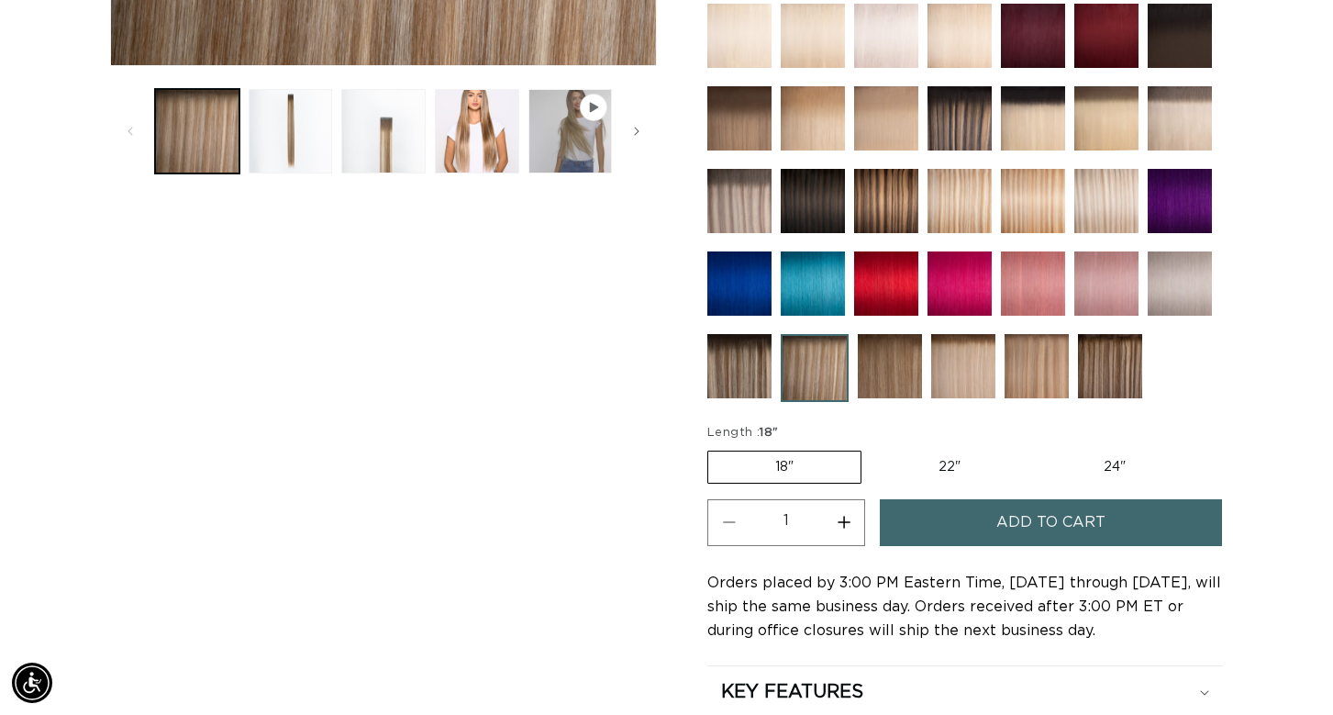
click at [551, 473] on div "Skip to product information Open media 1 in modal Open media 2 in modal Open me…" at bounding box center [383, 171] width 547 height 1304
click at [1006, 516] on span "Add to cart" at bounding box center [1050, 522] width 109 height 47
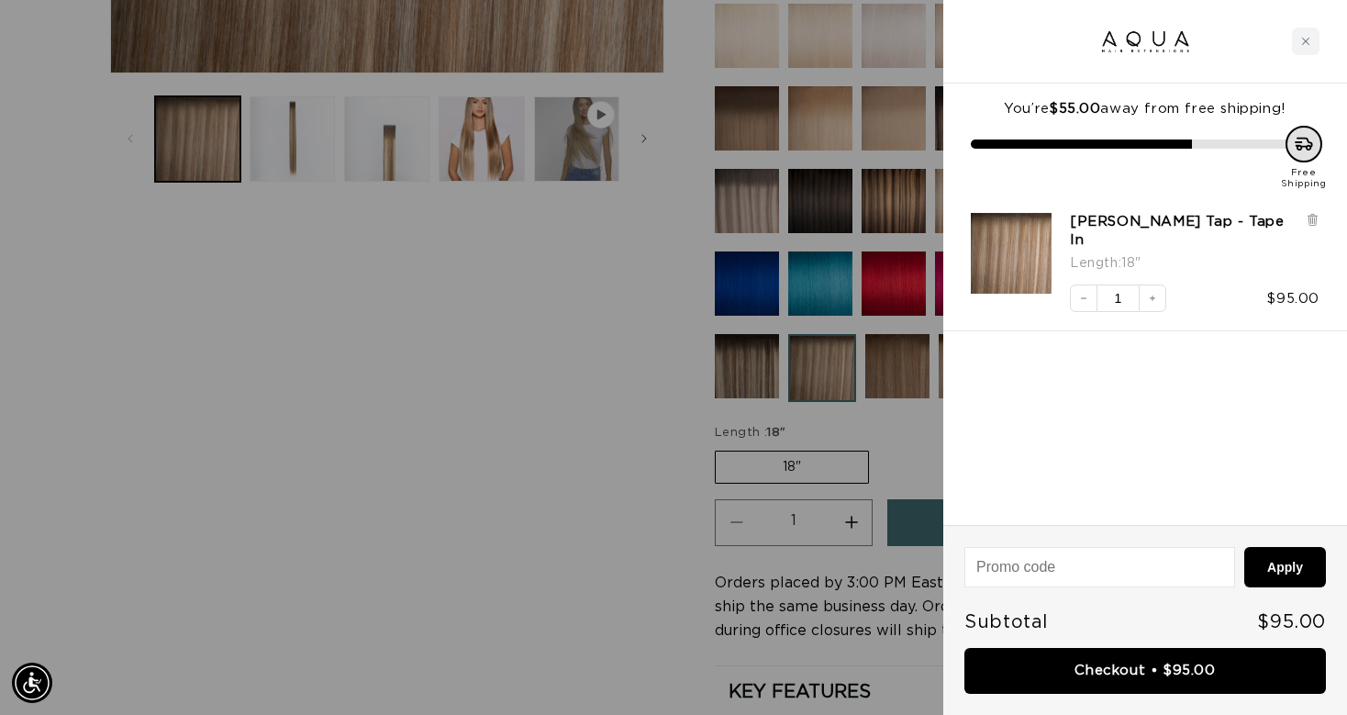
click at [1159, 393] on div "You’re $55.00 away from free shipping! Free Shipping Victoria Root Tap - Tape I…" at bounding box center [1145, 303] width 404 height 441
click at [1059, 384] on div "You’re $55.00 away from free shipping! Free Shipping Victoria Root Tap - Tape I…" at bounding box center [1145, 303] width 404 height 441
click at [639, 483] on div at bounding box center [673, 357] width 1347 height 715
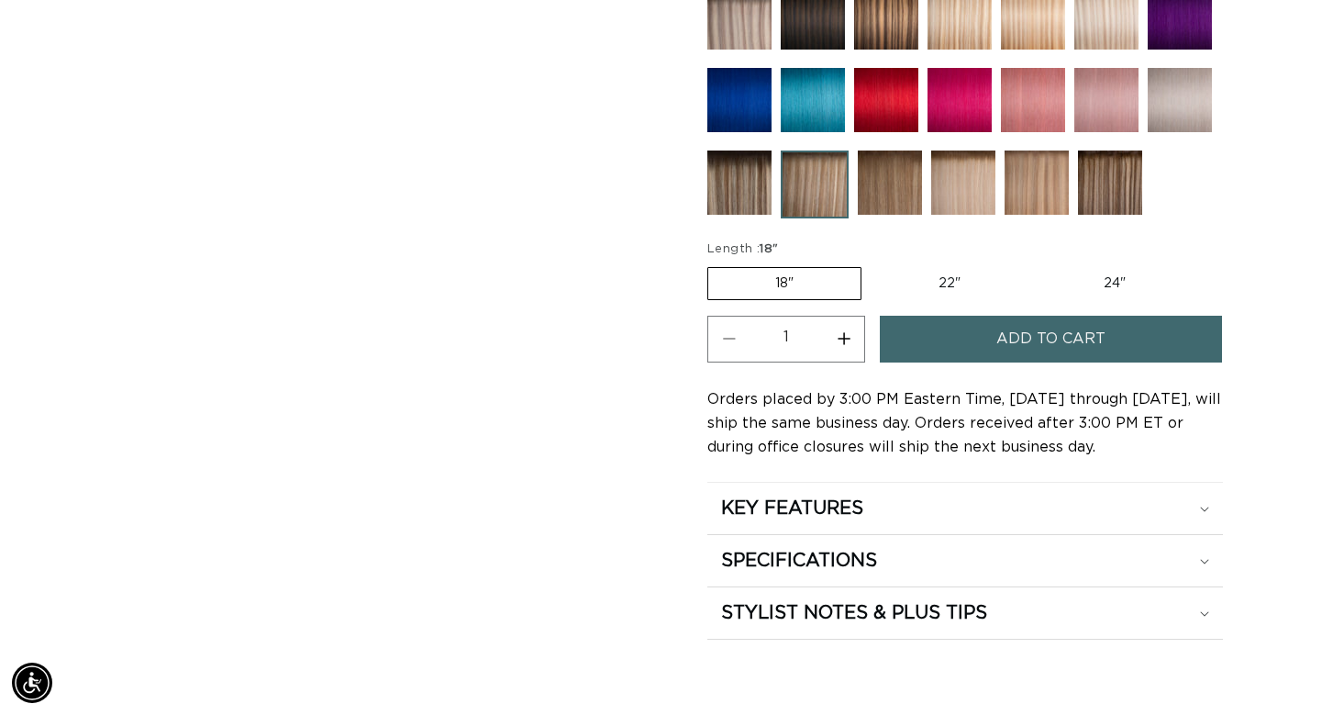
scroll to position [550, 0]
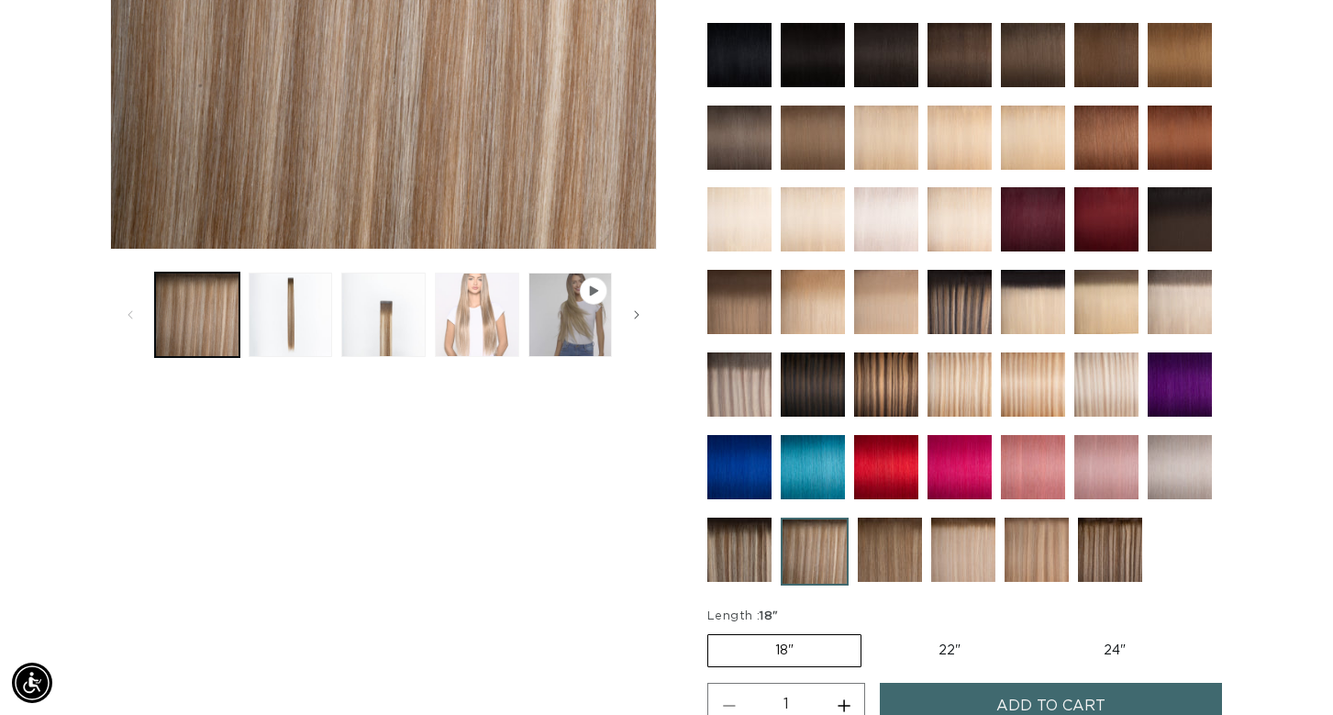
click at [513, 339] on button "Load image 4 in gallery view" at bounding box center [477, 314] width 84 height 84
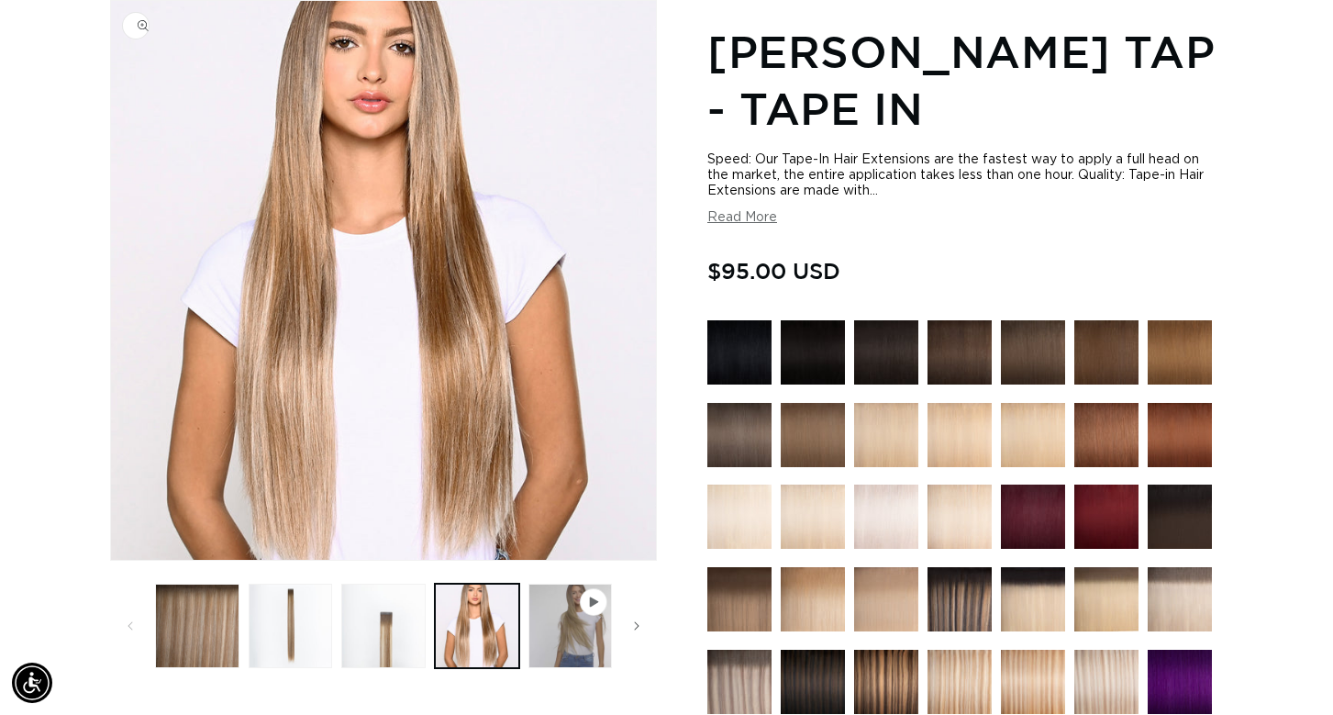
scroll to position [0, 0]
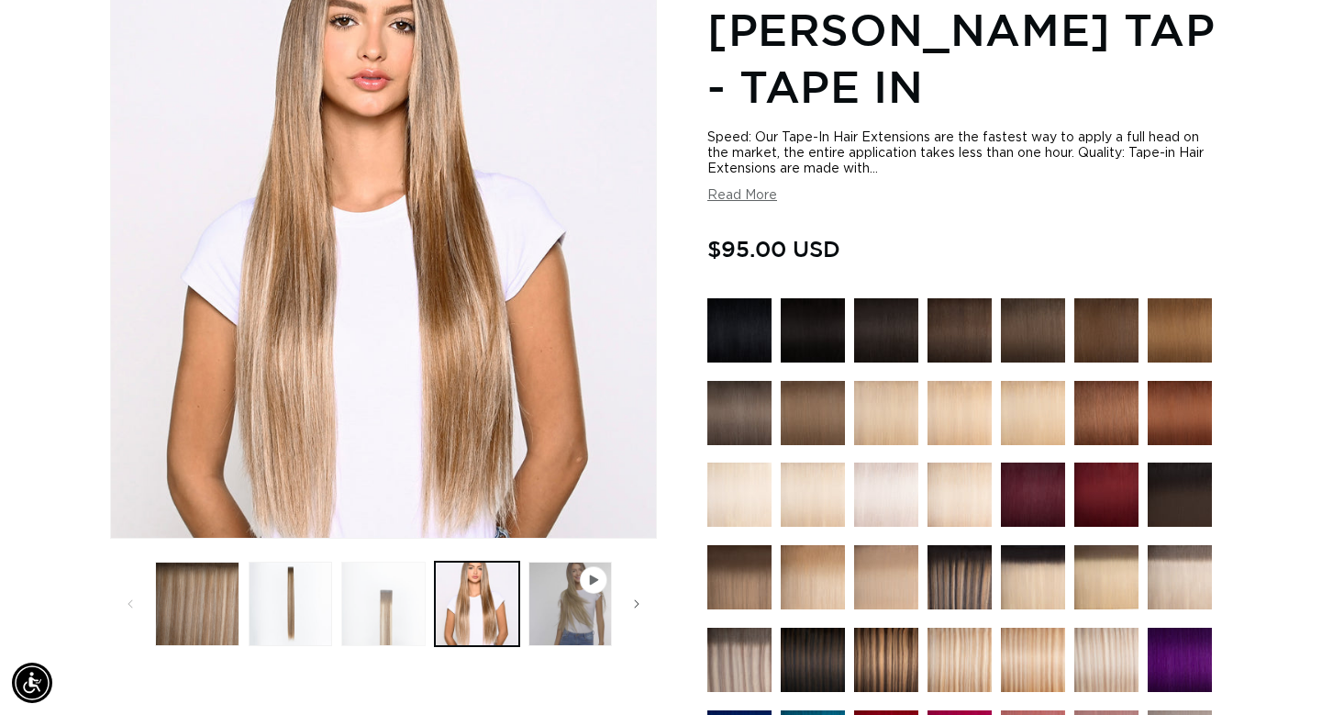
click at [402, 578] on button "Load image 3 in gallery view" at bounding box center [383, 603] width 84 height 84
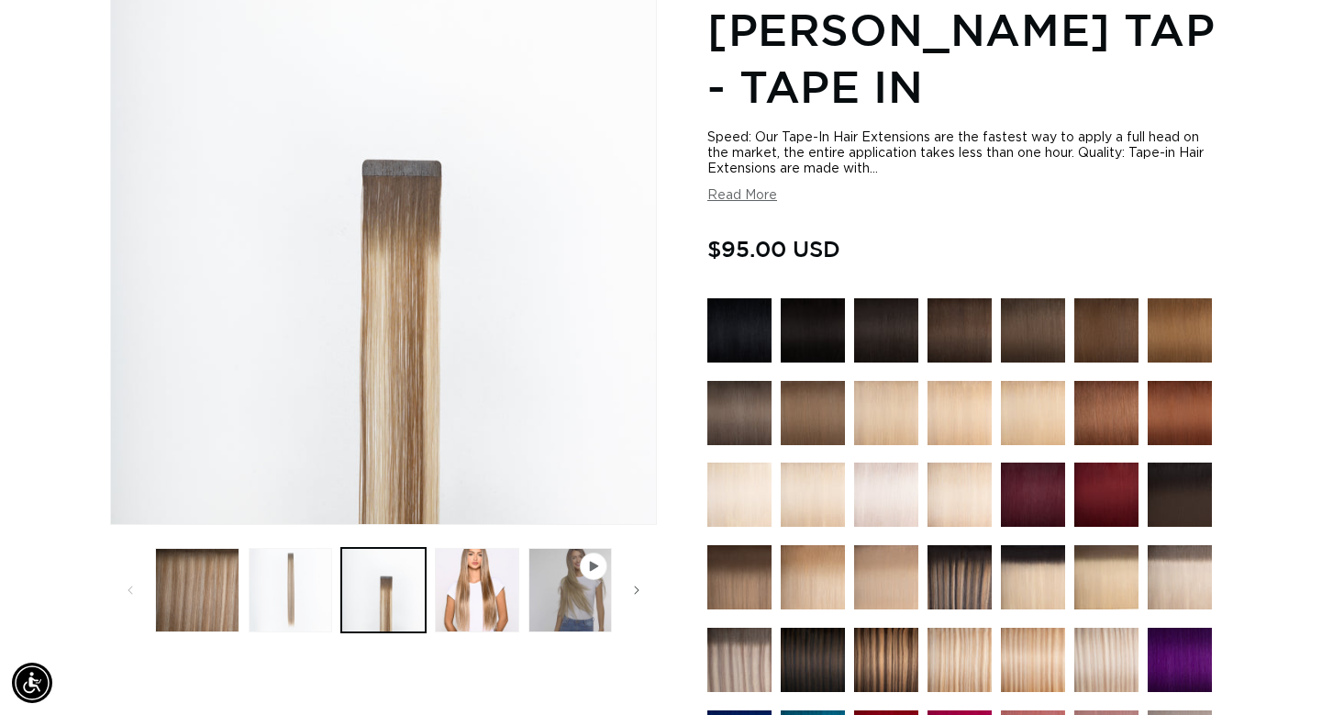
scroll to position [253, 0]
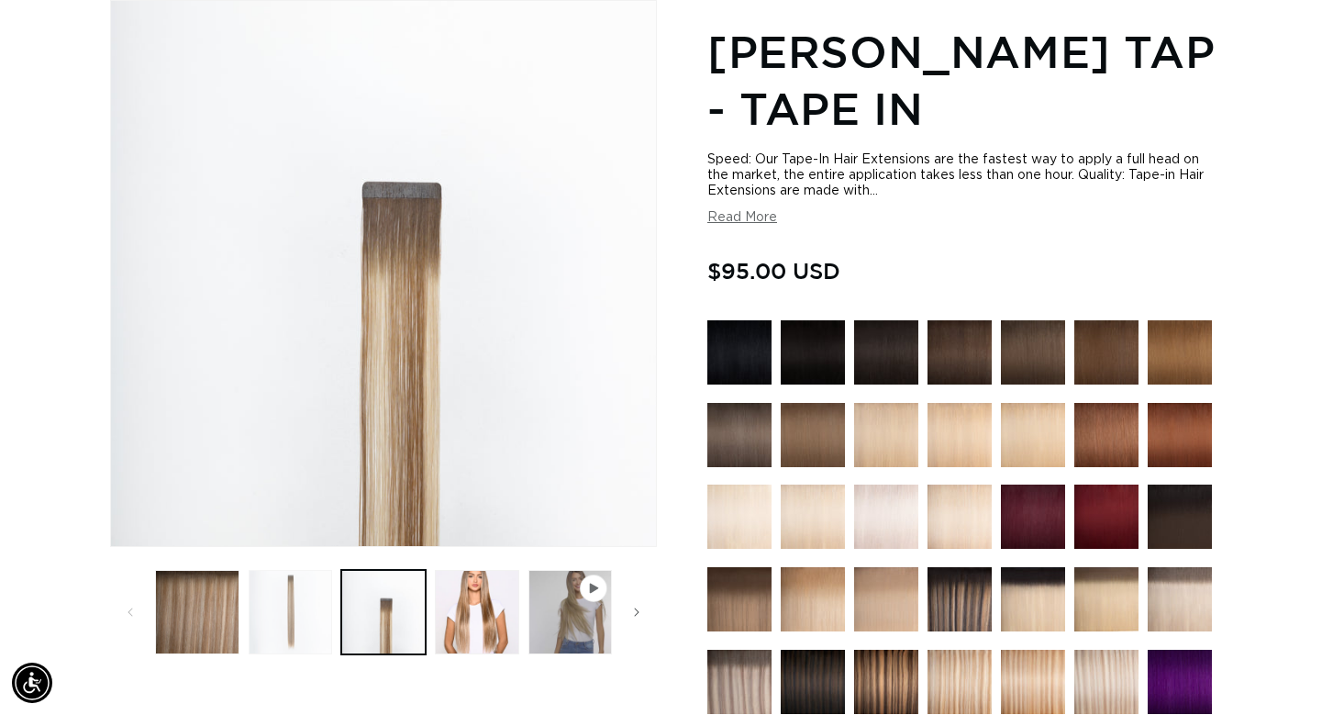
click at [290, 636] on button "Load image 2 in gallery view" at bounding box center [291, 612] width 84 height 84
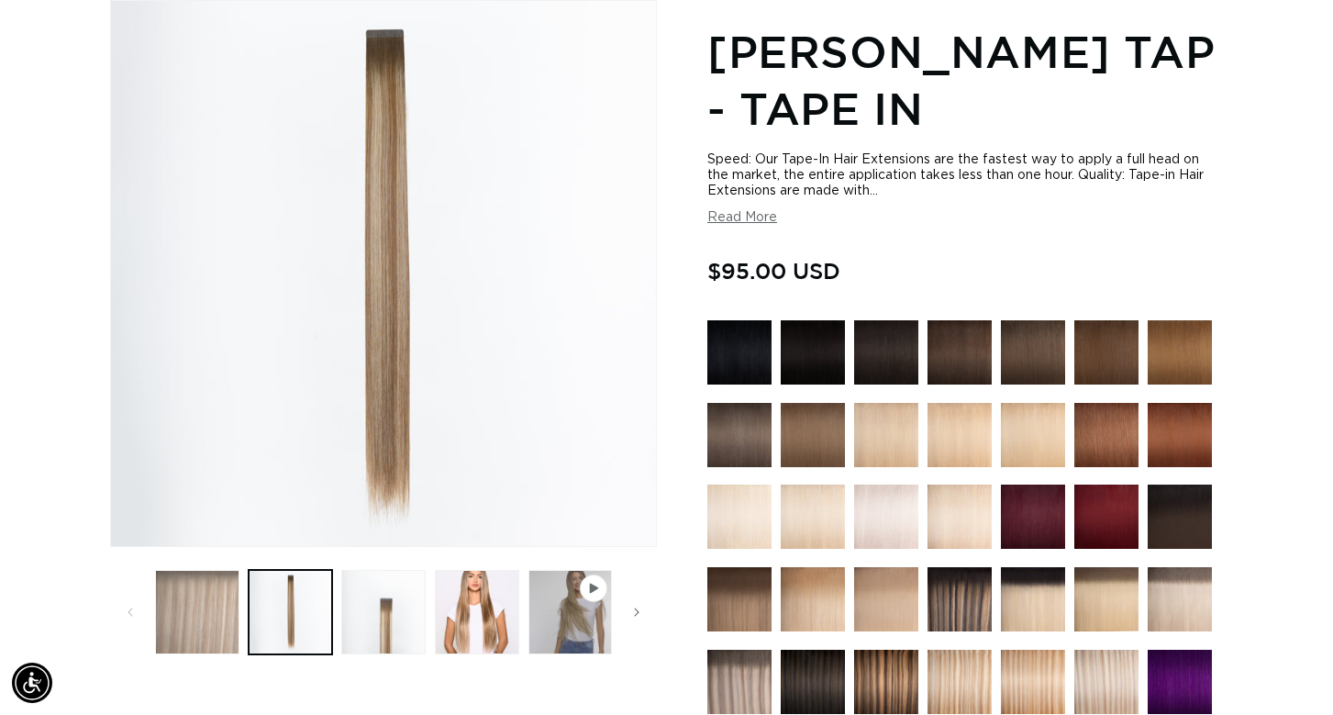
click at [218, 626] on button "Load image 1 in gallery view" at bounding box center [197, 612] width 84 height 84
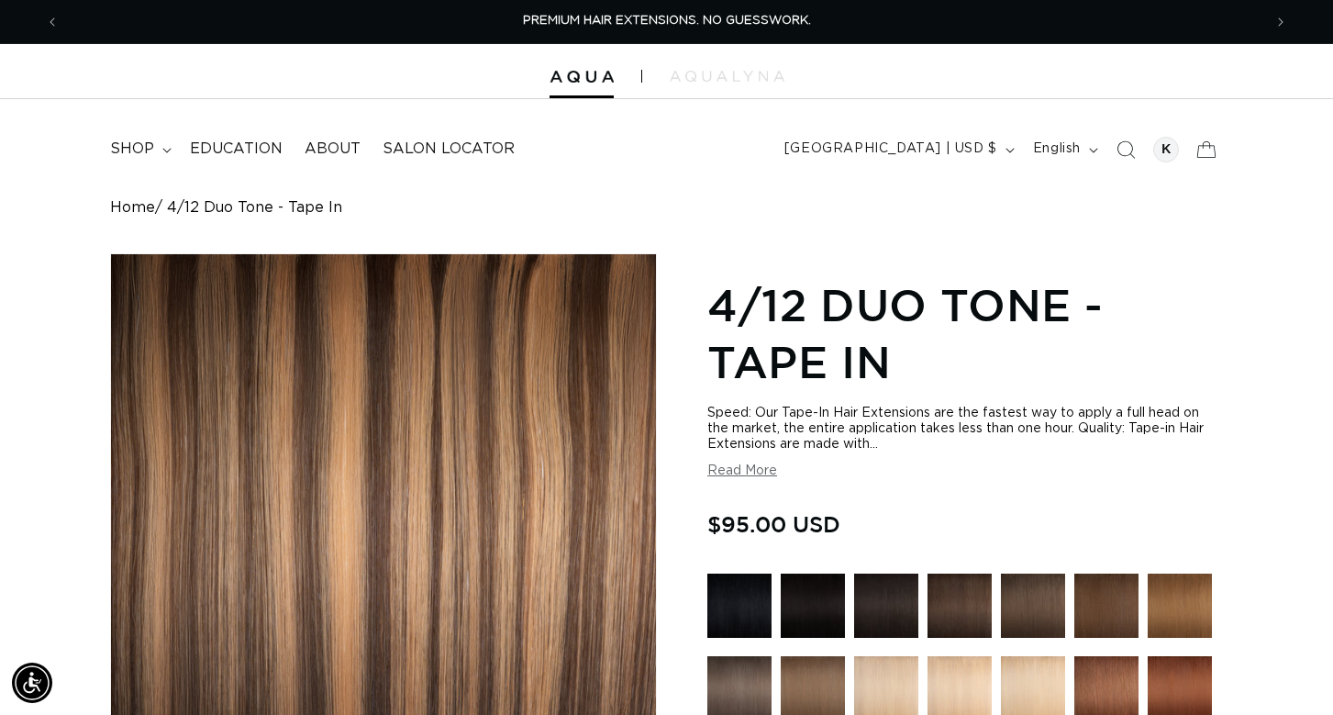
click at [248, 76] on div at bounding box center [666, 71] width 1333 height 55
